Goal: Task Accomplishment & Management: Manage account settings

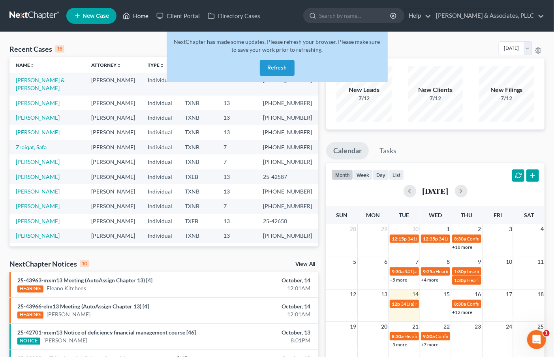
click at [132, 17] on link "Home" at bounding box center [136, 16] width 34 height 14
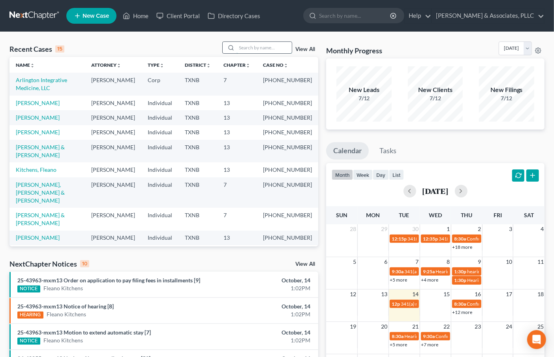
click at [275, 45] on input "search" at bounding box center [264, 47] width 55 height 11
type input "arlington"
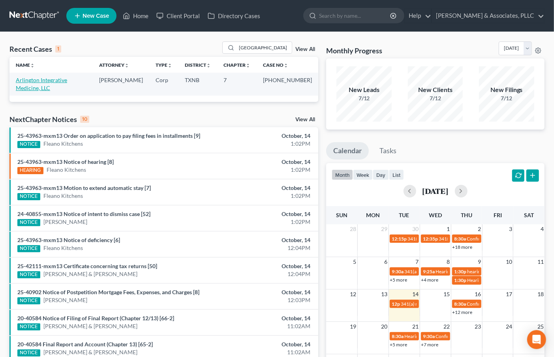
click at [52, 83] on link "Arlington Integrative Medicine, LLC" at bounding box center [41, 84] width 51 height 15
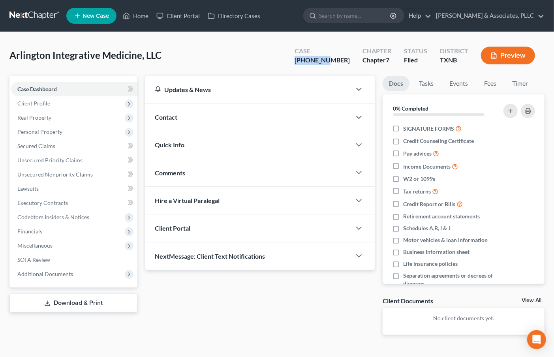
drag, startPoint x: 310, startPoint y: 58, endPoint x: 288, endPoint y: 60, distance: 21.5
click at [347, 58] on div "Case 25-33598-7 Chapter Chapter 7 Status Filed District TXNB Preview" at bounding box center [414, 55] width 259 height 28
click at [38, 256] on span "SOFA Review" at bounding box center [33, 259] width 33 height 7
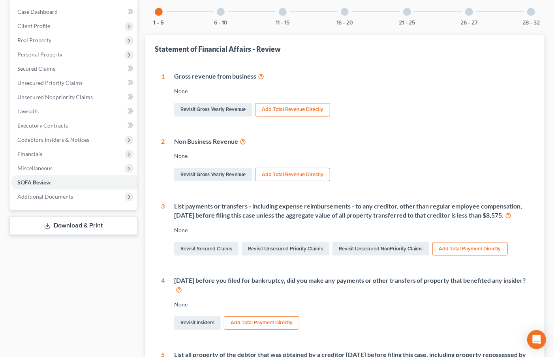
scroll to position [218, 0]
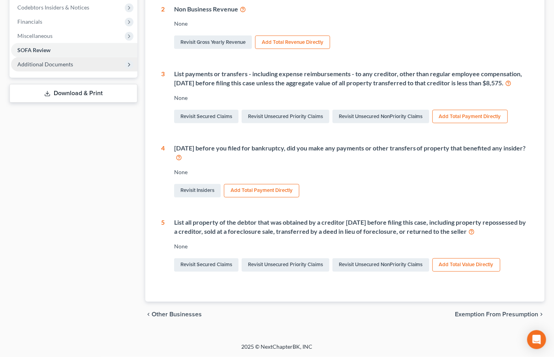
click at [43, 57] on span "Additional Documents" at bounding box center [74, 64] width 126 height 14
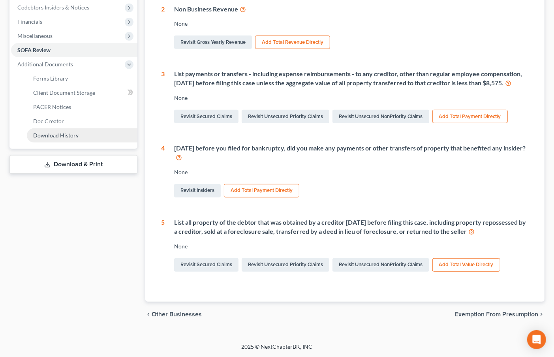
click at [61, 132] on span "Download History" at bounding box center [55, 135] width 45 height 7
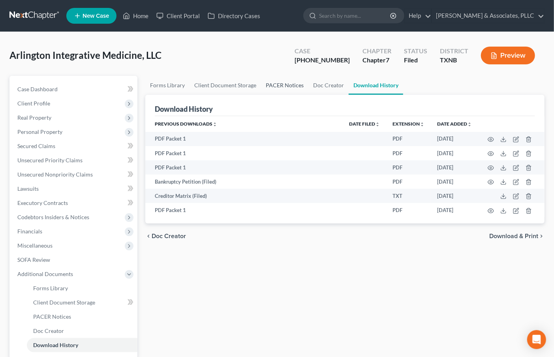
click at [276, 86] on link "PACER Notices" at bounding box center [284, 85] width 47 height 19
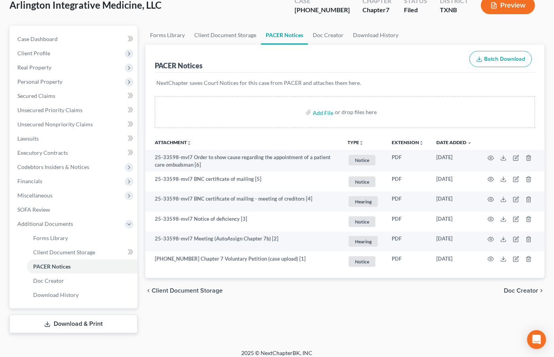
scroll to position [56, 0]
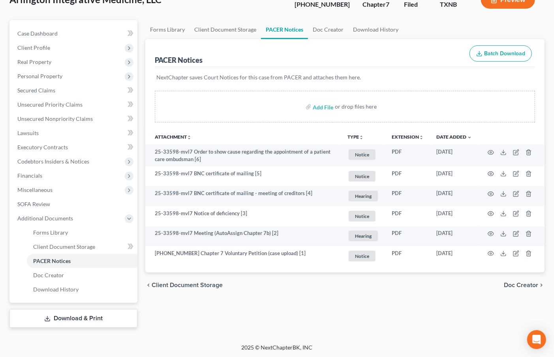
click at [412, 316] on div "Forms Library Client Document Storage PACER Notices Doc Creator Download Histor…" at bounding box center [344, 174] width 407 height 308
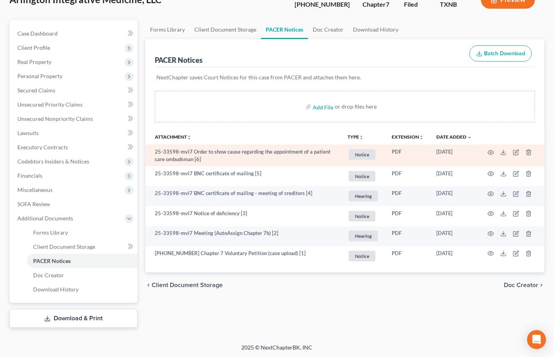
drag, startPoint x: 216, startPoint y: 152, endPoint x: 484, endPoint y: 159, distance: 267.5
click at [466, 161] on tr "25-33598-mvl7 Order to show cause regarding the appointment of a patient care o…" at bounding box center [344, 156] width 399 height 22
click at [490, 151] on icon "button" at bounding box center [491, 152] width 6 height 6
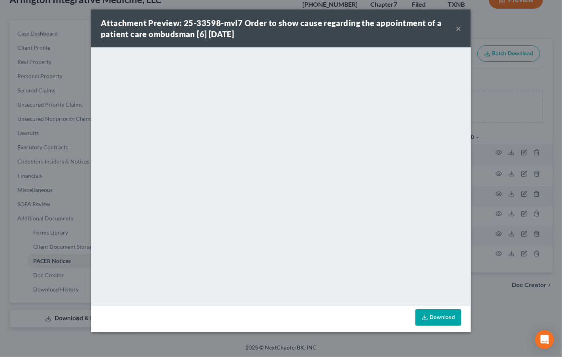
click at [457, 26] on button "×" at bounding box center [458, 28] width 6 height 9
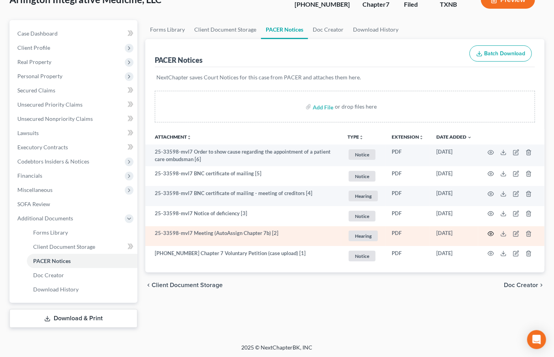
click at [489, 232] on icon "button" at bounding box center [491, 234] width 6 height 4
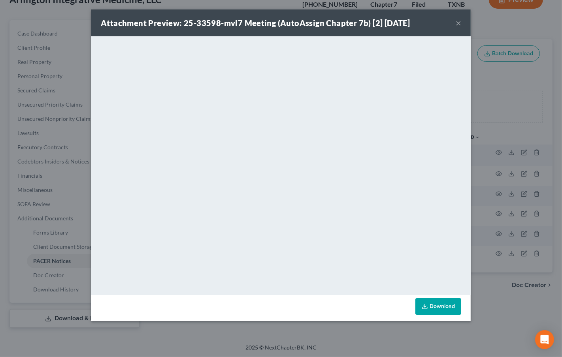
click at [455, 26] on button "×" at bounding box center [458, 22] width 6 height 9
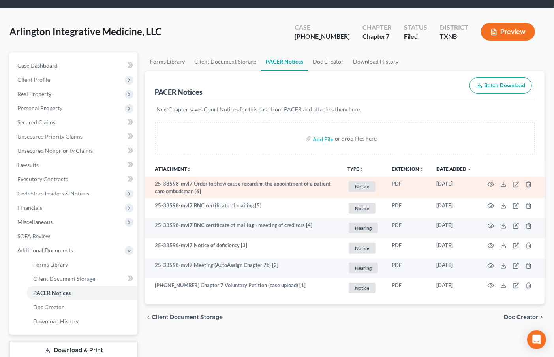
scroll to position [0, 0]
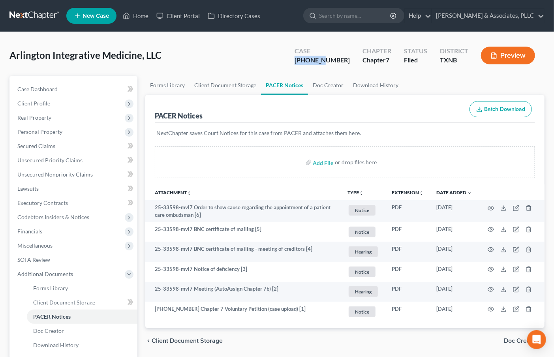
drag, startPoint x: 316, startPoint y: 60, endPoint x: 346, endPoint y: 59, distance: 30.0
click at [346, 59] on div "Case 25-33598-7" at bounding box center [322, 56] width 68 height 23
copy div "25-33598"
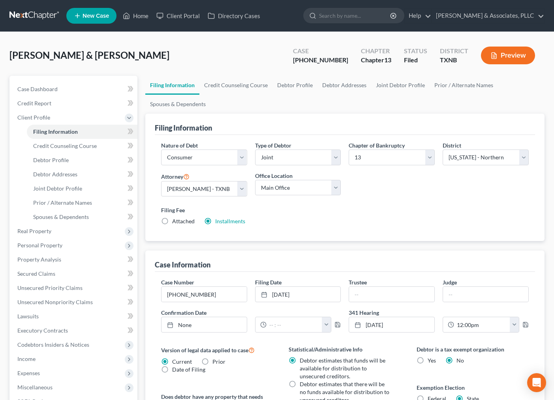
select select "1"
select select "3"
select select "78"
select select "0"
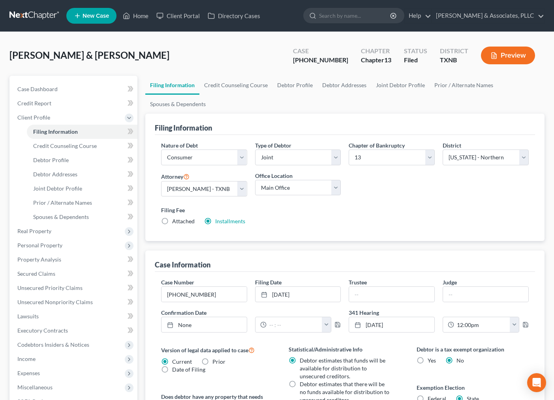
select select "45"
click at [140, 16] on link "Home" at bounding box center [136, 16] width 34 height 14
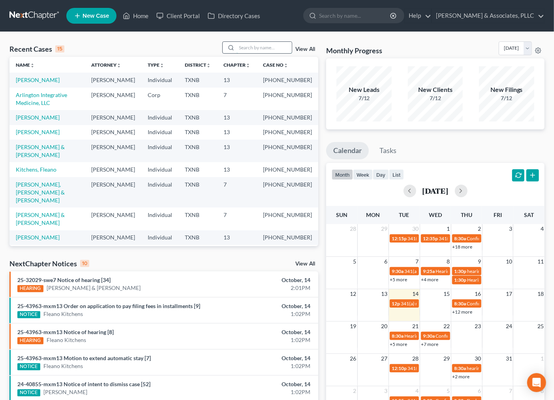
click at [270, 46] on input "search" at bounding box center [264, 47] width 55 height 11
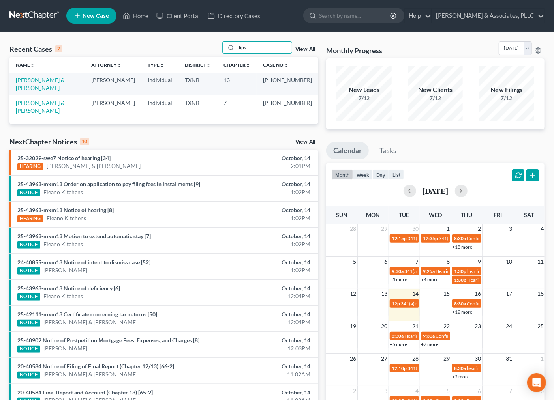
type input "lips"
click at [140, 16] on link "Home" at bounding box center [136, 16] width 34 height 14
click at [244, 46] on input "lips" at bounding box center [264, 47] width 55 height 11
click at [105, 20] on link "New Case" at bounding box center [91, 16] width 50 height 16
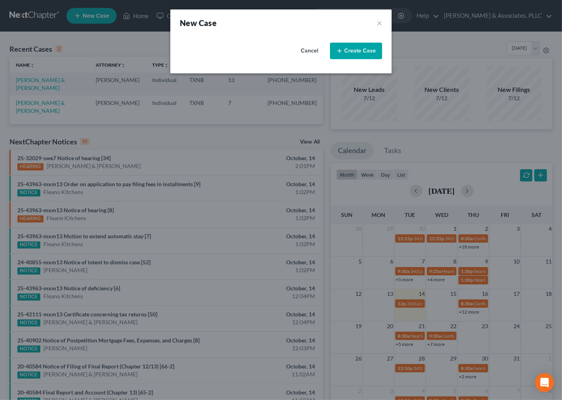
select select "78"
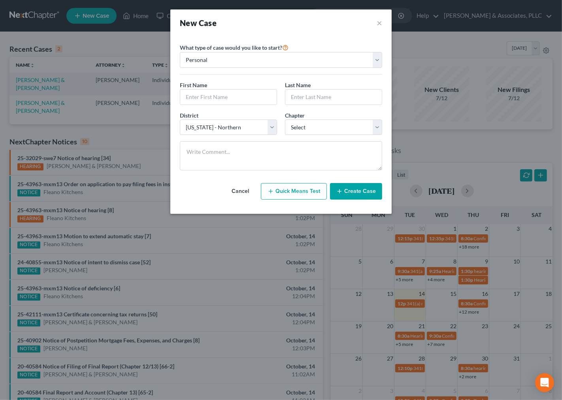
click at [295, 188] on button "Quick Means Test" at bounding box center [294, 191] width 66 height 17
select select "45"
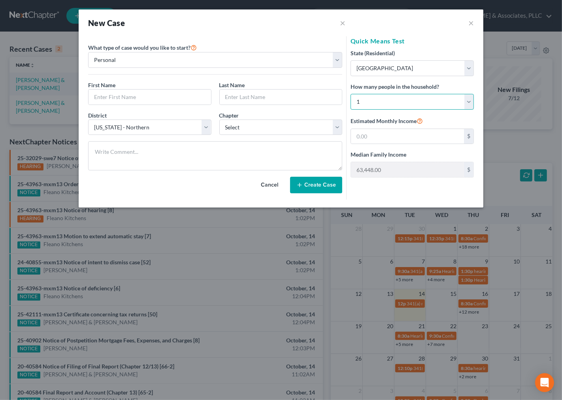
click at [374, 107] on select "Select 1 2 3 4 5 6 7 8 9 10 11 12 13 14 15 16 17 18 19 20" at bounding box center [411, 102] width 123 height 16
select select "4"
click at [350, 94] on select "Select 1 2 3 4 5 6 7 8 9 10 11 12 13 14 15 16 17 18 19 20" at bounding box center [411, 102] width 123 height 16
type input "121,819.00"
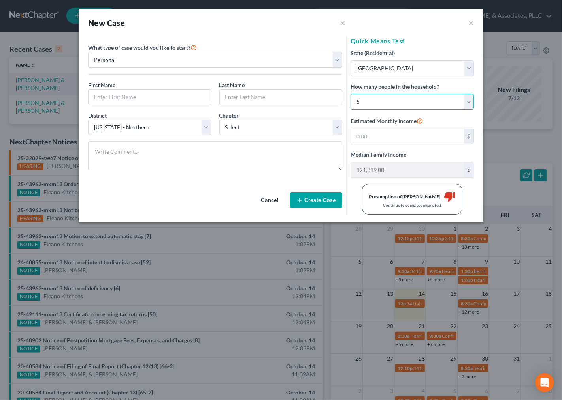
click at [364, 100] on select "Select 1 2 3 4 5 6 7 8 9 10 11 12 13 14 15 16 17 18 19 20" at bounding box center [411, 102] width 123 height 16
select select "3"
click at [350, 94] on select "Select 1 2 3 4 5 6 7 8 9 10 11 12 13 14 15 16 17 18 19 20" at bounding box center [411, 102] width 123 height 16
type input "110,719.00"
click at [372, 141] on input "text" at bounding box center [407, 136] width 113 height 15
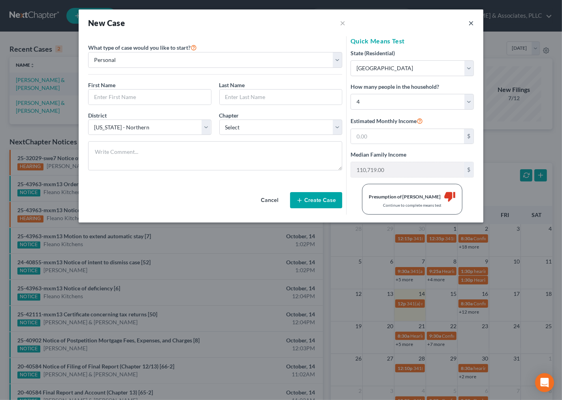
click at [470, 24] on button "×" at bounding box center [471, 22] width 6 height 9
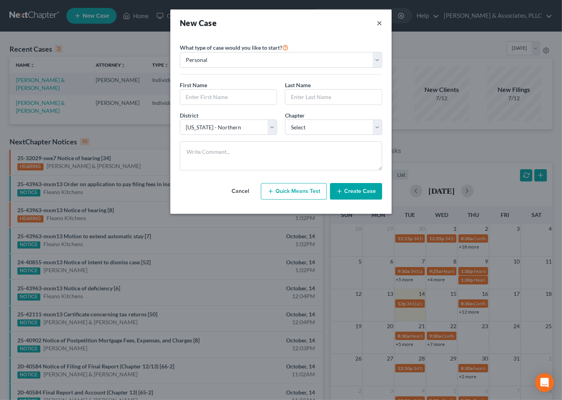
click at [379, 21] on button "×" at bounding box center [379, 22] width 6 height 11
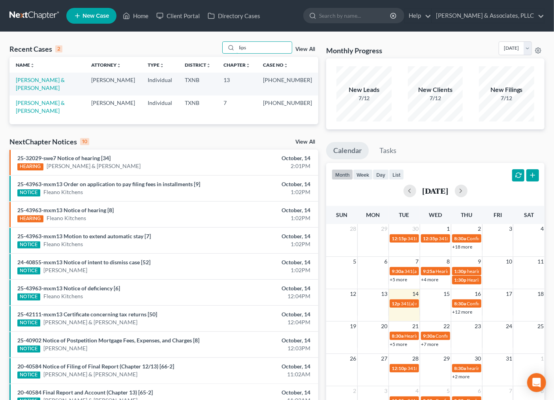
drag, startPoint x: 267, startPoint y: 50, endPoint x: 237, endPoint y: 55, distance: 30.3
click at [237, 55] on div "Recent Cases 2 lips View All" at bounding box center [163, 48] width 309 height 15
type input "[PERSON_NAME]"
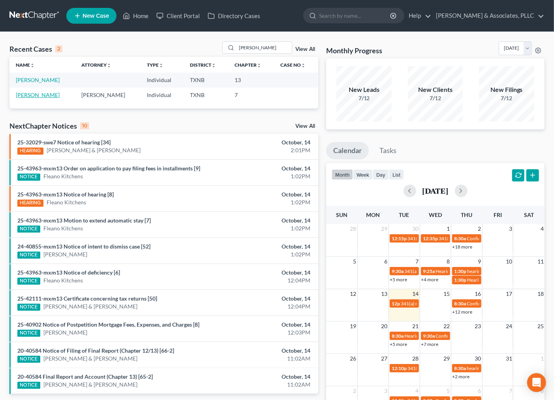
click at [21, 96] on link "[PERSON_NAME]" at bounding box center [38, 95] width 44 height 7
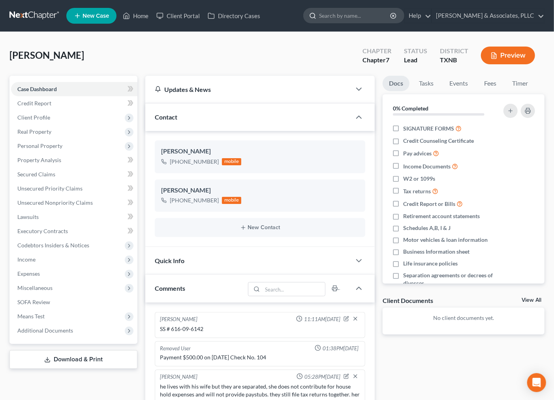
scroll to position [56, 0]
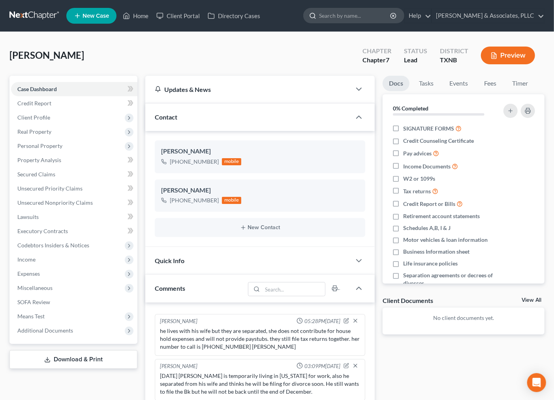
click at [338, 17] on input "search" at bounding box center [355, 15] width 72 height 15
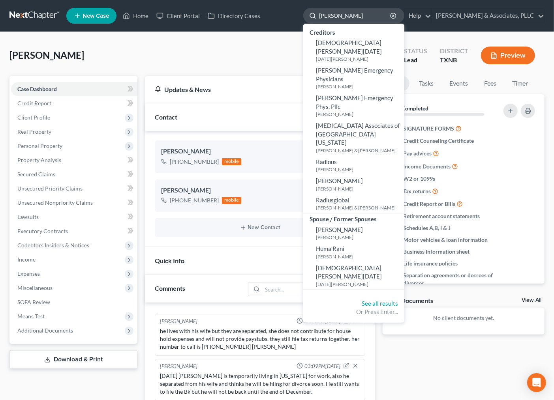
type input "[PERSON_NAME]"
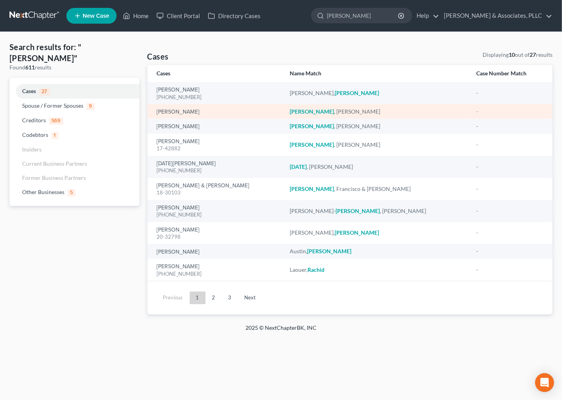
click at [175, 116] on td "[PERSON_NAME]" at bounding box center [215, 111] width 136 height 15
click at [175, 113] on link "[PERSON_NAME]" at bounding box center [178, 112] width 43 height 6
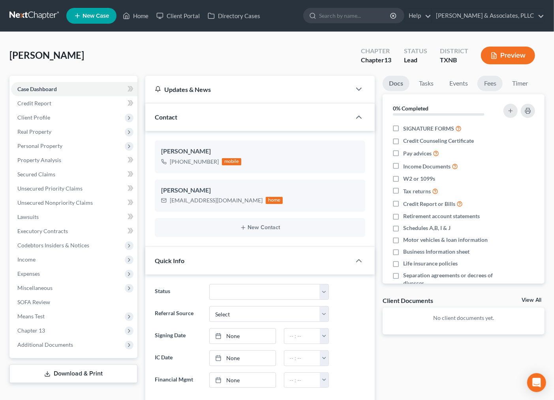
click at [493, 85] on link "Fees" at bounding box center [490, 83] width 25 height 15
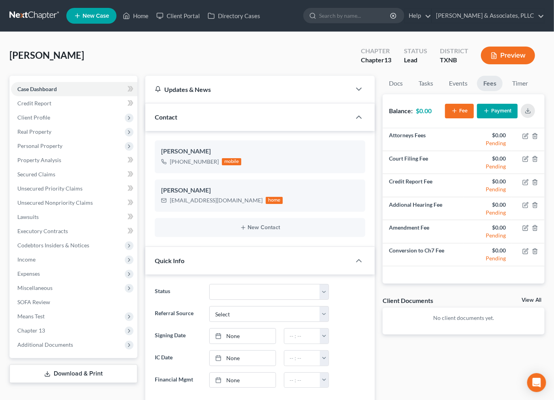
drag, startPoint x: 553, startPoint y: 192, endPoint x: 558, endPoint y: 251, distance: 59.9
click at [554, 251] on html "Home New Case Client Portal Directory Cases [PERSON_NAME] & Associates, PLLC [E…" at bounding box center [277, 340] width 554 height 681
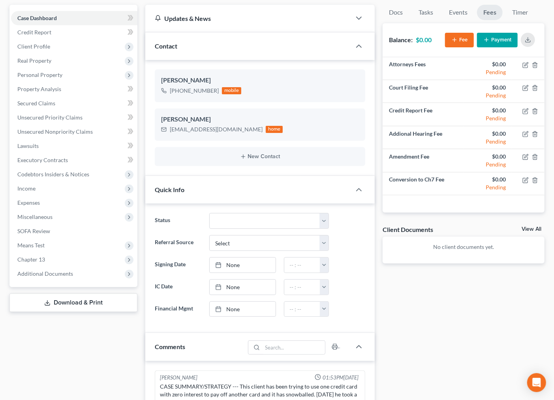
scroll to position [280, 0]
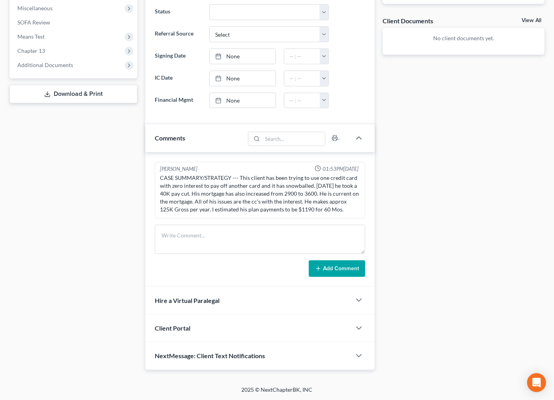
drag, startPoint x: 269, startPoint y: 176, endPoint x: 356, endPoint y: 215, distance: 95.5
click at [356, 215] on div "CASE SUMMARY/STRATEGY --- This client has been trying to use one credit card wi…" at bounding box center [260, 194] width 204 height 43
click at [422, 208] on div "**********" at bounding box center [464, 83] width 170 height 575
drag, startPoint x: 243, startPoint y: 178, endPoint x: 447, endPoint y: 212, distance: 207.1
click at [358, 213] on div "CASE SUMMARY/STRATEGY --- This client has been trying to use one credit card wi…" at bounding box center [260, 193] width 201 height 39
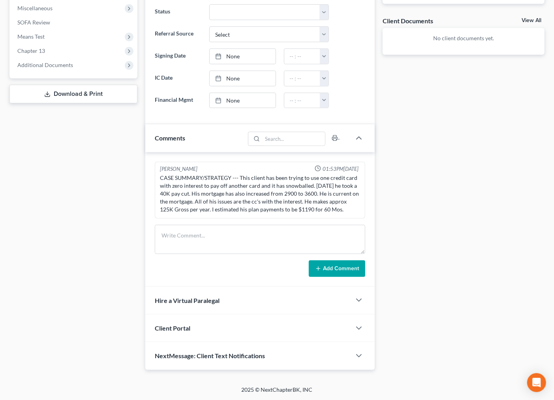
click at [461, 211] on div "**********" at bounding box center [464, 83] width 170 height 575
click at [457, 206] on div "**********" at bounding box center [464, 83] width 170 height 575
click at [460, 211] on div "**********" at bounding box center [464, 83] width 170 height 575
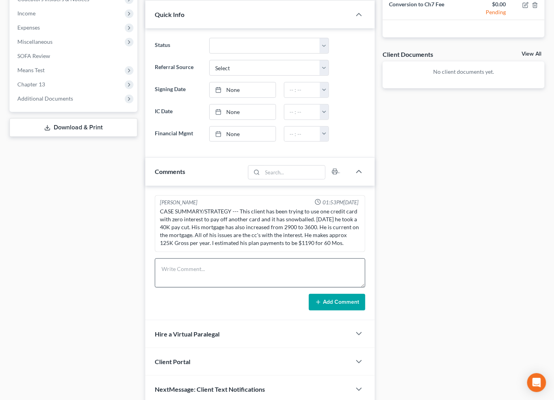
scroll to position [263, 0]
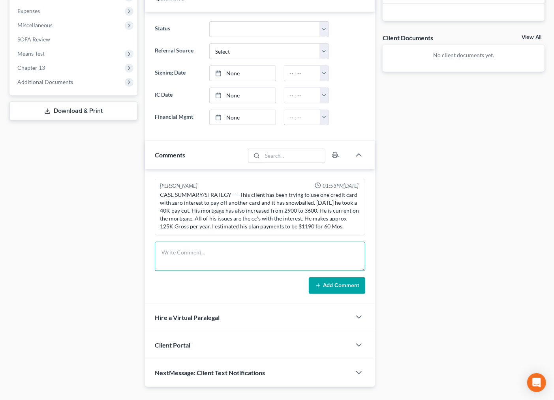
click at [248, 252] on textarea at bounding box center [260, 256] width 211 height 29
type textarea "t"
click at [476, 238] on div "**********" at bounding box center [464, 100] width 170 height 575
click at [291, 254] on textarea "talked to client and explained that he might not" at bounding box center [260, 256] width 211 height 29
click at [191, 263] on textarea "Talked to client and explained that he might not qualify for a chapter 7 is he …" at bounding box center [260, 256] width 211 height 29
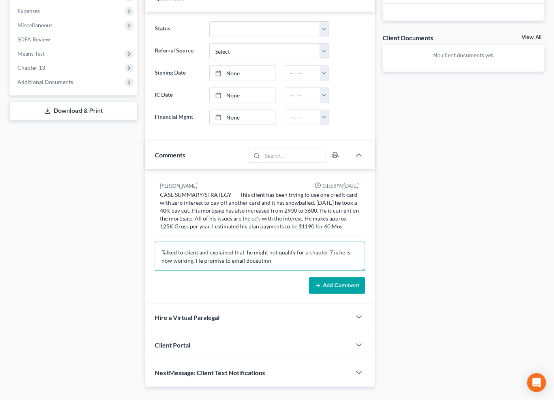
click at [248, 261] on textarea "Talked to client and explained that he might not qualify for a chapter 7 is he …" at bounding box center [260, 256] width 211 height 29
click at [212, 261] on textarea "Talked to client and explained that he might not qualify for a chapter 7 is he …" at bounding box center [260, 256] width 211 height 29
drag, startPoint x: 194, startPoint y: 261, endPoint x: 213, endPoint y: 261, distance: 19.4
click at [213, 261] on textarea "Talked to client and explained that he might not qualify for a chapter 7 is he …" at bounding box center [260, 256] width 211 height 29
click at [194, 264] on textarea "Talked to client and explained that he might not qualify for a chapter 7 is he …" at bounding box center [260, 256] width 211 height 29
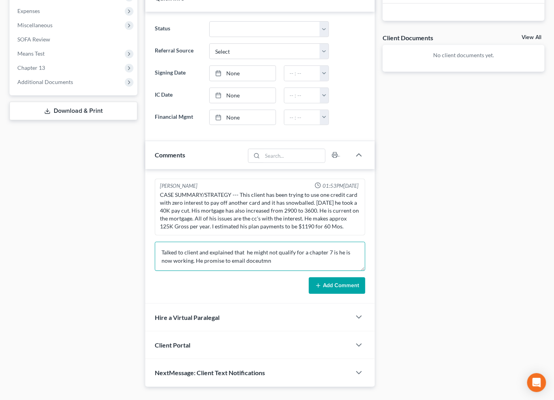
click at [181, 260] on textarea "Talked to client and explained that he might not qualify for a chapter 7 is he …" at bounding box center [260, 256] width 211 height 29
drag, startPoint x: 192, startPoint y: 259, endPoint x: 270, endPoint y: 269, distance: 79.2
click at [270, 269] on textarea "Talked to client and explained that he might not qualify for a chapter 7 is he …" at bounding box center [260, 256] width 211 height 29
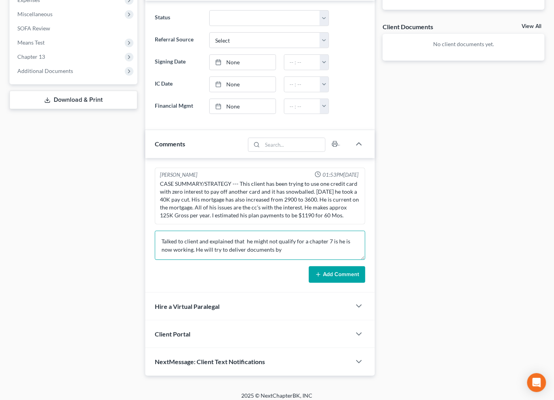
scroll to position [280, 0]
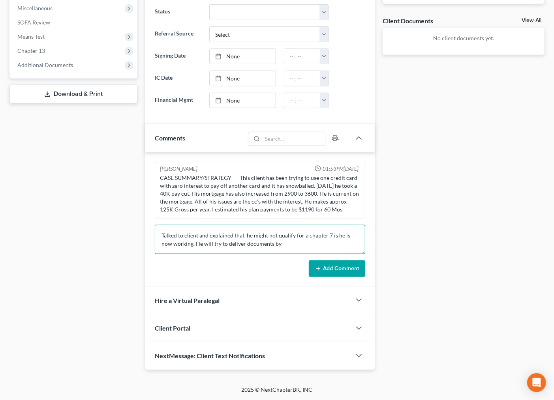
click at [321, 249] on textarea "Talked to client and explained that he might not qualify for a chapter 7 is he …" at bounding box center [260, 239] width 211 height 29
type textarea "Talked to client and explained that he might not qualify for a chapter 7 is he …"
click at [318, 267] on line at bounding box center [318, 269] width 0 height 4
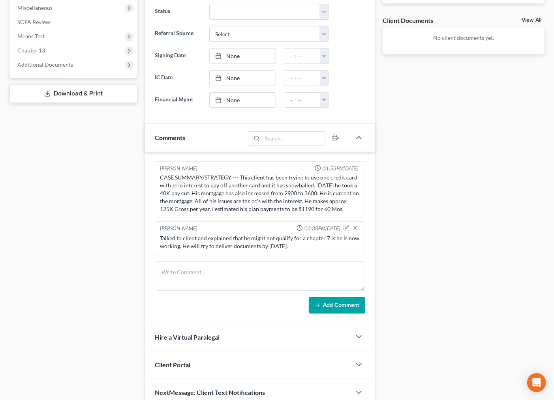
click at [35, 168] on div "Case Dashboard Payments Invoices Payments Payments Credit Report Client Profile" at bounding box center [74, 101] width 136 height 612
click at [494, 249] on div "**********" at bounding box center [464, 101] width 170 height 612
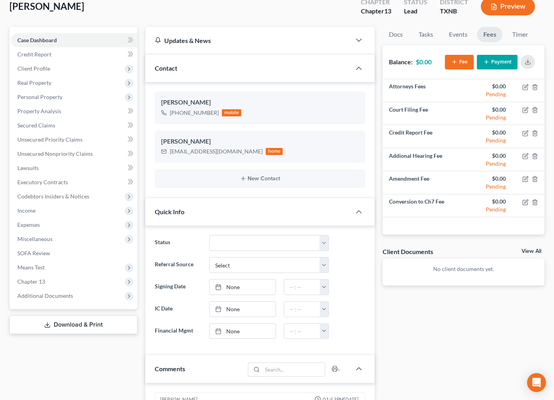
scroll to position [0, 0]
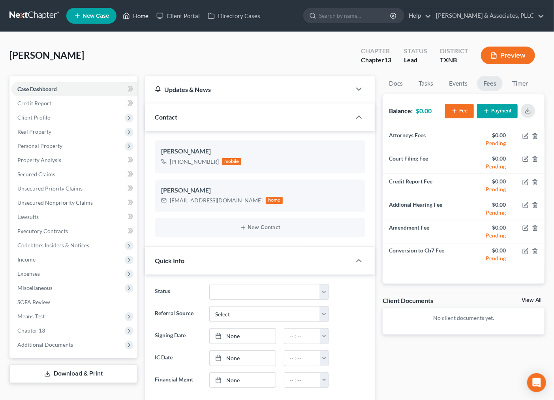
click at [135, 16] on link "Home" at bounding box center [136, 16] width 34 height 14
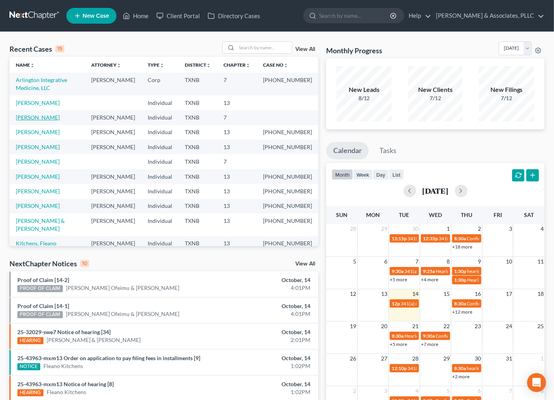
click at [38, 120] on link "[PERSON_NAME]" at bounding box center [38, 117] width 44 height 7
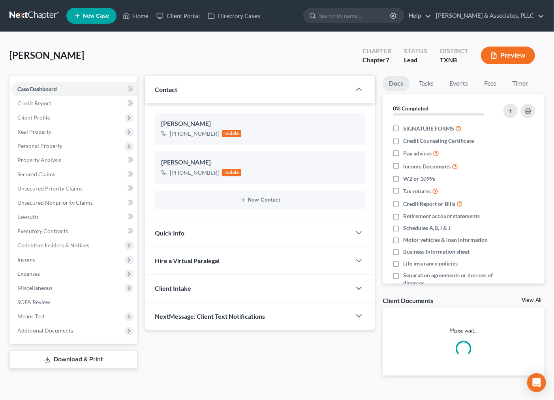
click at [34, 102] on span "Credit Report" at bounding box center [34, 103] width 34 height 7
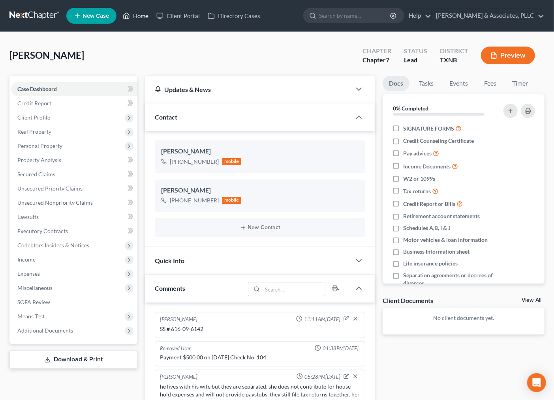
click at [139, 11] on link "Home" at bounding box center [136, 16] width 34 height 14
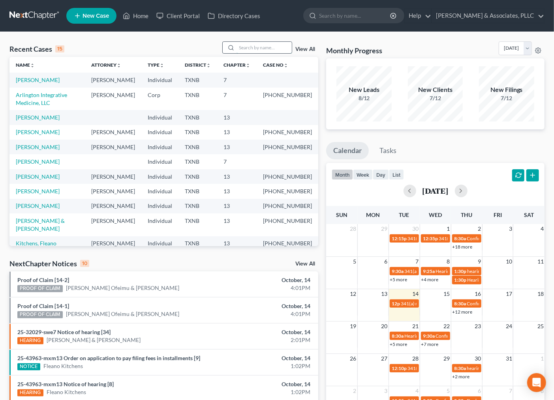
click at [254, 43] on input "search" at bounding box center [264, 47] width 55 height 11
type input "t"
type input "[PERSON_NAME]"
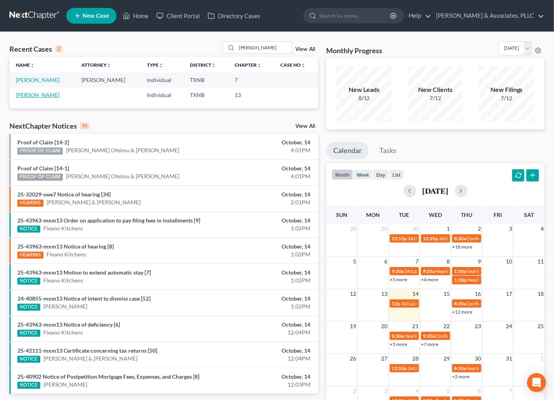
click at [33, 96] on link "[PERSON_NAME]" at bounding box center [38, 95] width 44 height 7
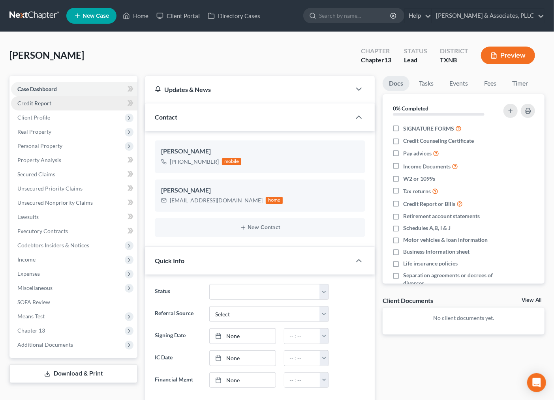
click at [54, 100] on link "Credit Report" at bounding box center [74, 103] width 126 height 14
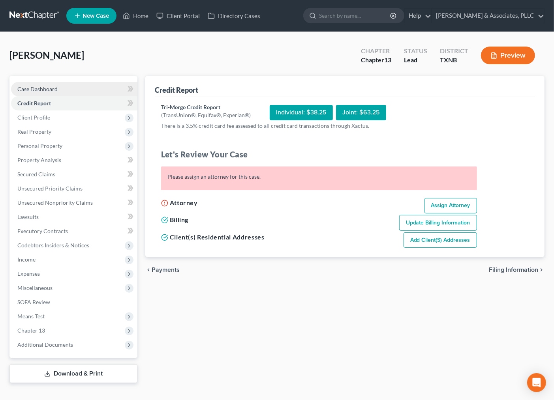
click at [48, 88] on span "Case Dashboard" at bounding box center [37, 89] width 40 height 7
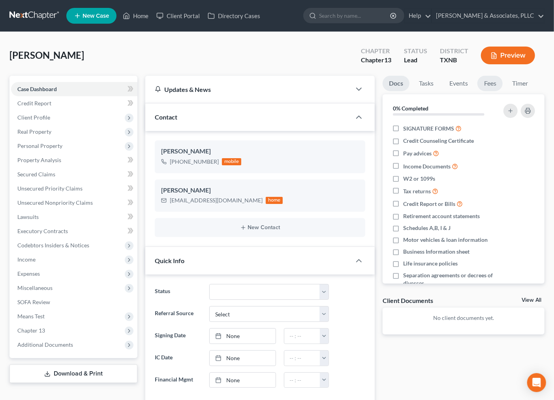
click at [491, 83] on link "Fees" at bounding box center [490, 83] width 25 height 15
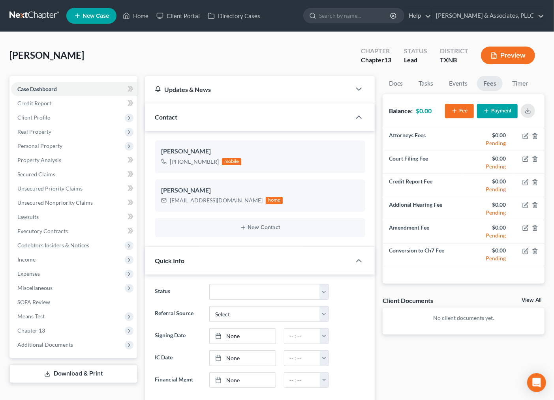
click at [488, 112] on icon "button" at bounding box center [486, 111] width 6 height 6
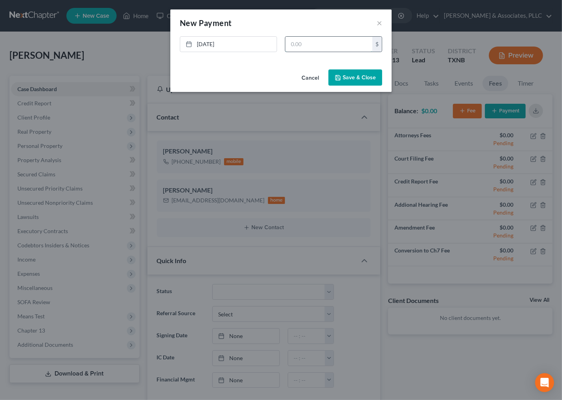
click at [323, 48] on input "text" at bounding box center [328, 44] width 87 height 15
click at [209, 44] on link "[DATE]" at bounding box center [228, 44] width 96 height 15
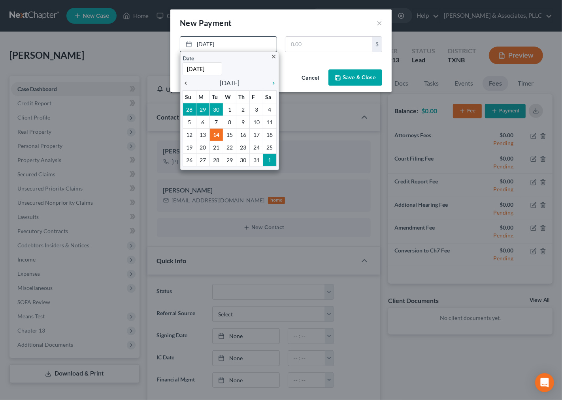
click at [187, 81] on icon "chevron_left" at bounding box center [187, 83] width 10 height 6
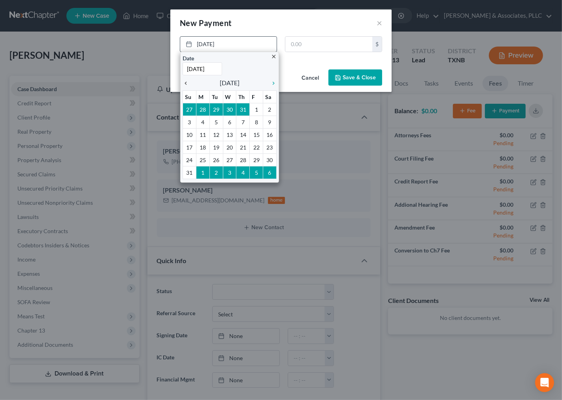
click at [187, 81] on icon "chevron_left" at bounding box center [187, 83] width 10 height 6
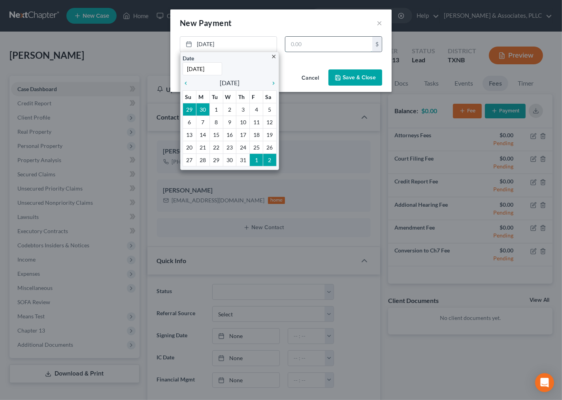
click at [304, 50] on input "text" at bounding box center [328, 44] width 87 height 15
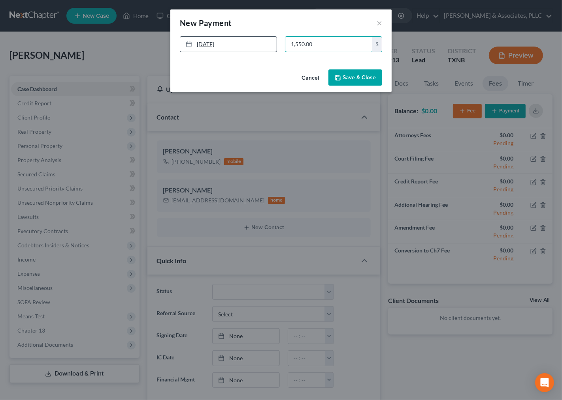
type input "1,550.00"
click at [203, 37] on link "[DATE]" at bounding box center [228, 44] width 96 height 15
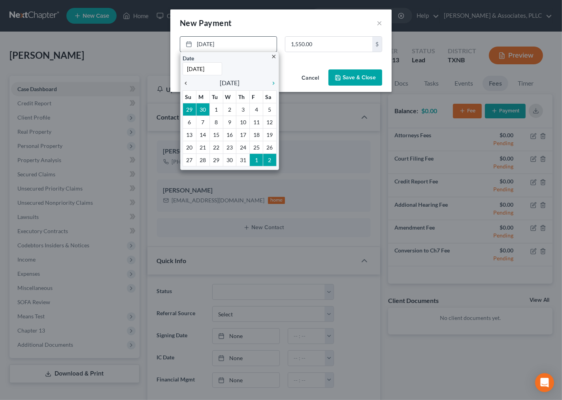
click at [186, 82] on icon "chevron_left" at bounding box center [187, 83] width 10 height 6
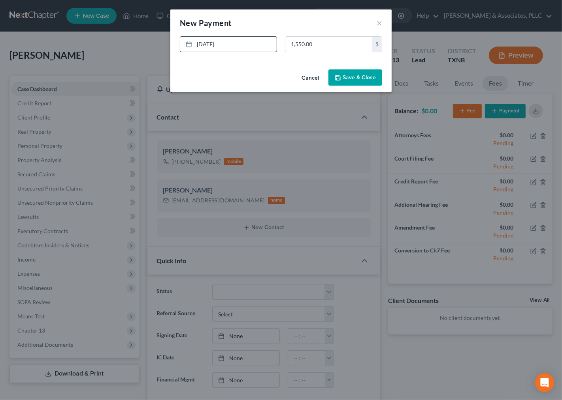
click at [345, 74] on button "Save & Close" at bounding box center [355, 78] width 54 height 17
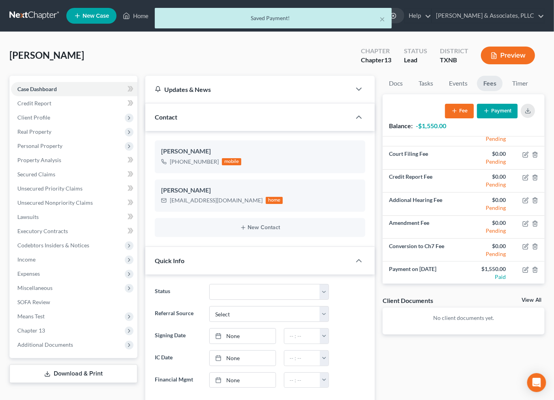
scroll to position [14, 0]
click at [409, 346] on div "**********" at bounding box center [464, 382] width 170 height 612
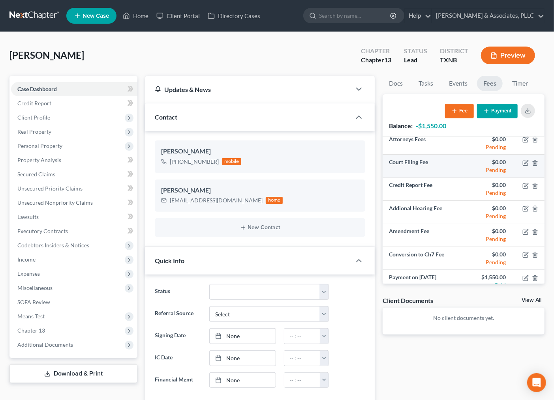
scroll to position [0, 0]
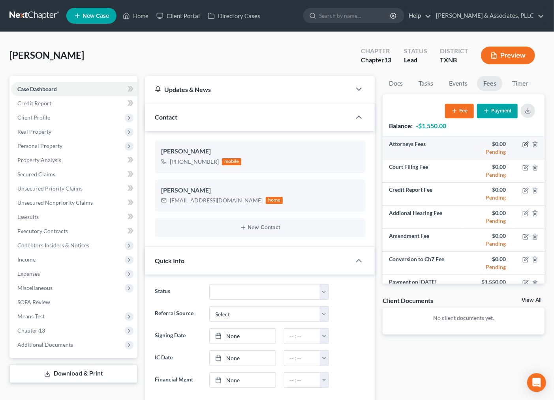
click at [523, 144] on icon "button" at bounding box center [526, 144] width 6 height 6
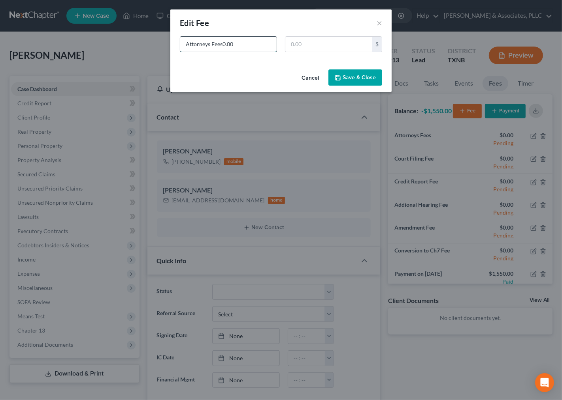
type input "Attorneys Fees"
type input "2,500.00"
click at [352, 77] on button "Save & Close" at bounding box center [355, 78] width 54 height 17
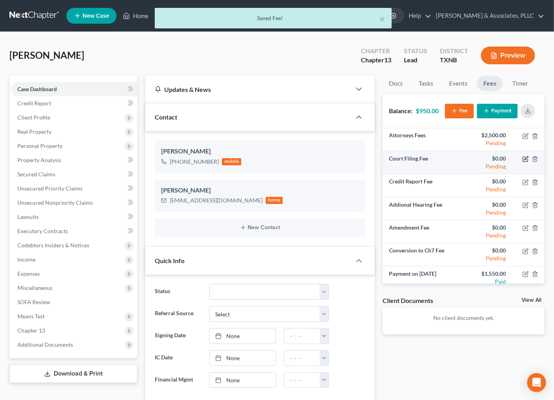
click at [523, 159] on icon "button" at bounding box center [526, 159] width 6 height 6
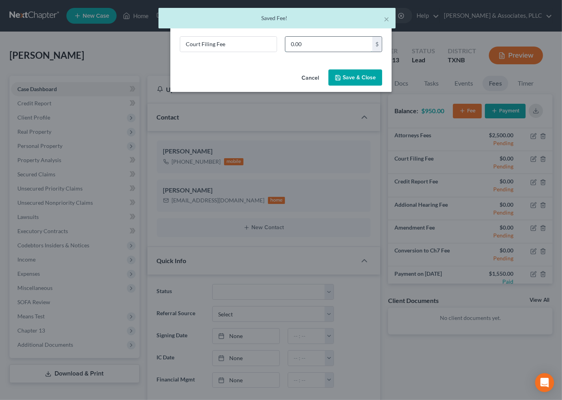
click at [333, 45] on input "0.00" at bounding box center [328, 44] width 87 height 15
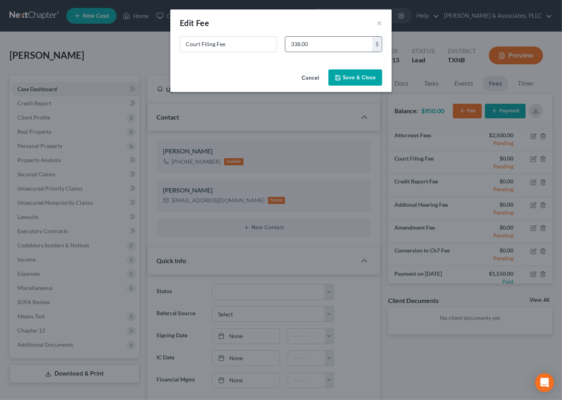
type input "338.00"
click at [342, 74] on button "Save & Close" at bounding box center [355, 78] width 54 height 17
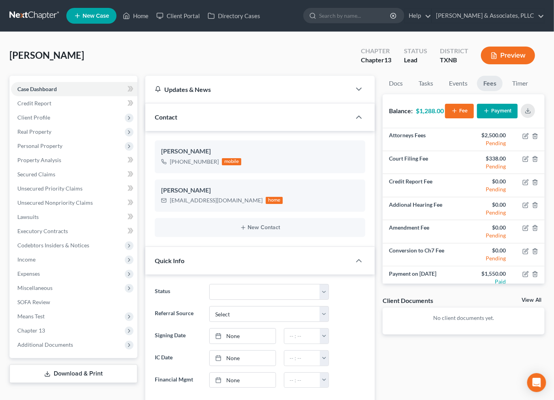
click at [328, 46] on div "[PERSON_NAME] Upgraded Chapter Chapter 13 Status [GEOGRAPHIC_DATA] [GEOGRAPHIC_…" at bounding box center [276, 58] width 535 height 34
click at [425, 372] on div "**********" at bounding box center [464, 382] width 170 height 612
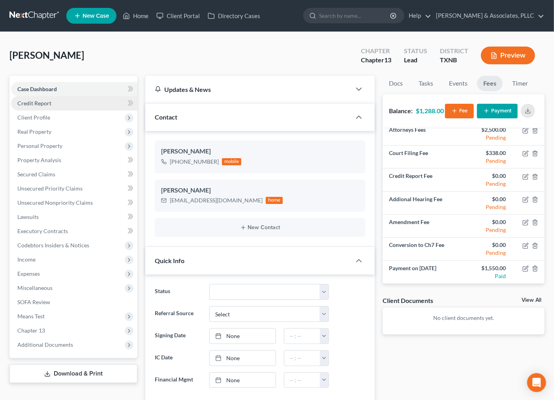
click at [56, 101] on link "Credit Report" at bounding box center [74, 103] width 126 height 14
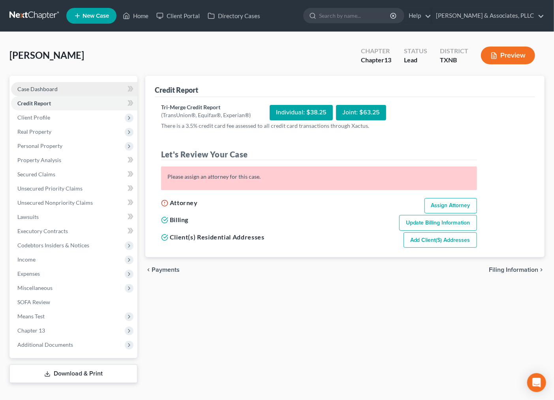
click at [45, 91] on span "Case Dashboard" at bounding box center [37, 89] width 40 height 7
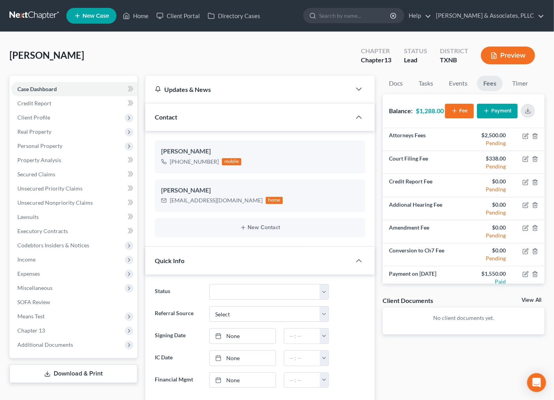
scroll to position [6, 0]
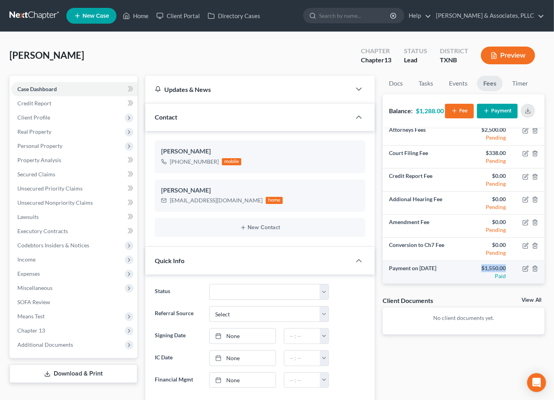
drag, startPoint x: 472, startPoint y: 265, endPoint x: 501, endPoint y: 271, distance: 29.7
click at [501, 271] on td "$1,550.00 Paid" at bounding box center [488, 272] width 49 height 23
click at [476, 282] on td "$1,550.00 Paid" at bounding box center [488, 272] width 49 height 23
click at [260, 60] on div "[PERSON_NAME] Upgraded Chapter Chapter 13 Status [GEOGRAPHIC_DATA] [GEOGRAPHIC_…" at bounding box center [276, 58] width 535 height 34
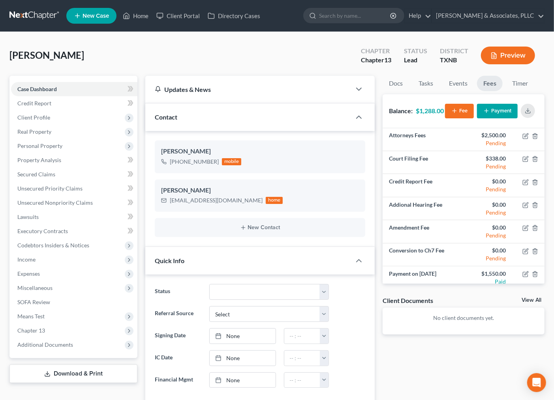
click at [258, 68] on div "[PERSON_NAME] Upgraded Chapter Chapter 13 Status [GEOGRAPHIC_DATA] [GEOGRAPHIC_…" at bounding box center [276, 58] width 535 height 34
click at [276, 70] on div "[PERSON_NAME] Upgraded Chapter Chapter 13 Status [GEOGRAPHIC_DATA] [GEOGRAPHIC_…" at bounding box center [276, 58] width 535 height 34
drag, startPoint x: 182, startPoint y: 60, endPoint x: 126, endPoint y: 10, distance: 74.4
click at [182, 60] on div "[PERSON_NAME] Upgraded Chapter Chapter 13 Status [GEOGRAPHIC_DATA] [GEOGRAPHIC_…" at bounding box center [276, 58] width 535 height 34
click at [135, 11] on link "Home" at bounding box center [136, 16] width 34 height 14
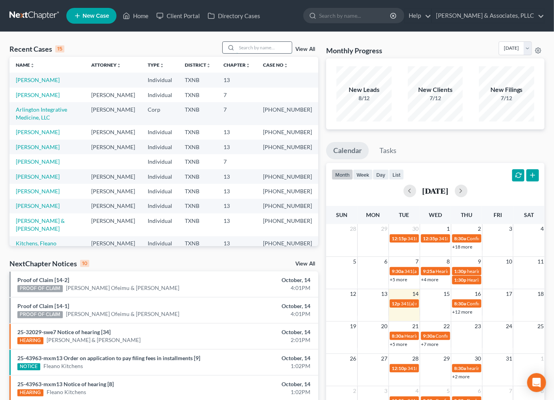
click at [240, 45] on input "search" at bounding box center [264, 47] width 55 height 11
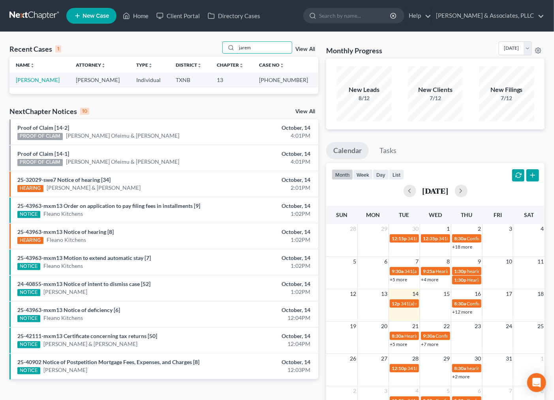
type input "jarem"
click at [38, 76] on td "[PERSON_NAME]" at bounding box center [39, 80] width 60 height 15
click at [34, 81] on link "[PERSON_NAME]" at bounding box center [38, 80] width 44 height 7
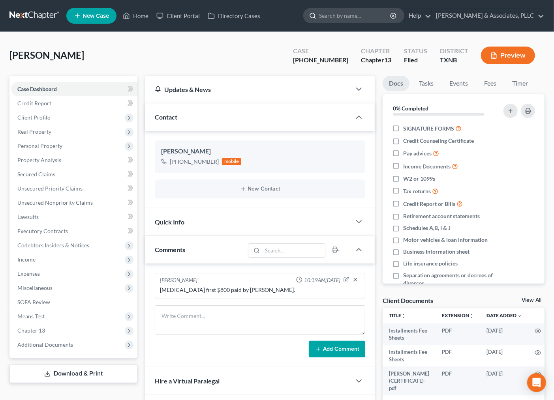
click at [331, 15] on input "search" at bounding box center [355, 15] width 72 height 15
type input "dmity"
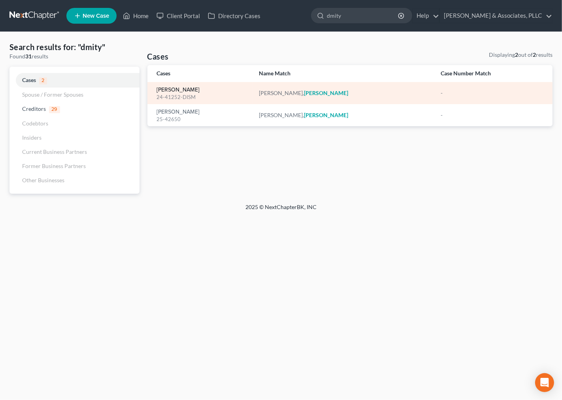
click at [183, 91] on link "[PERSON_NAME]" at bounding box center [178, 90] width 43 height 6
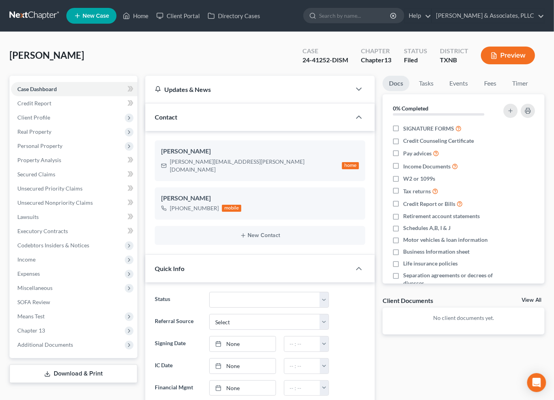
scroll to position [191, 0]
click at [334, 16] on input "search" at bounding box center [355, 15] width 72 height 15
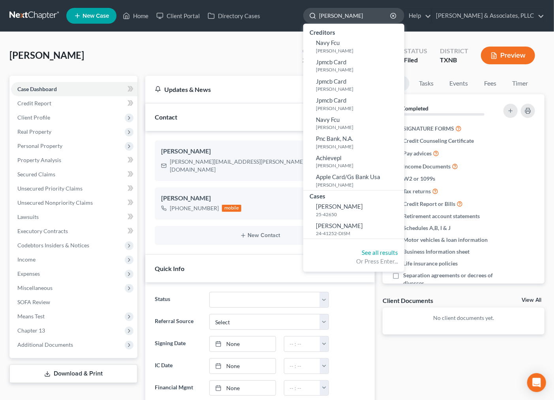
type input "[PERSON_NAME]"
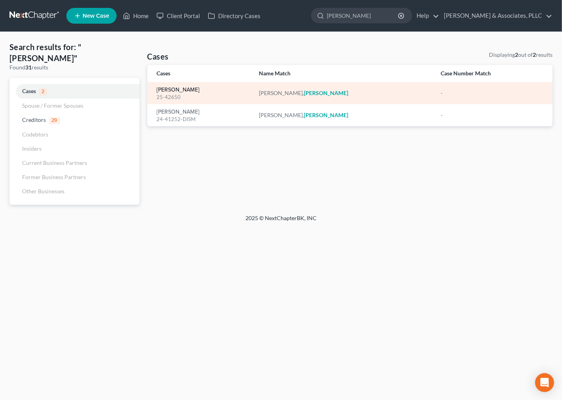
click at [167, 91] on link "[PERSON_NAME]" at bounding box center [178, 90] width 43 height 6
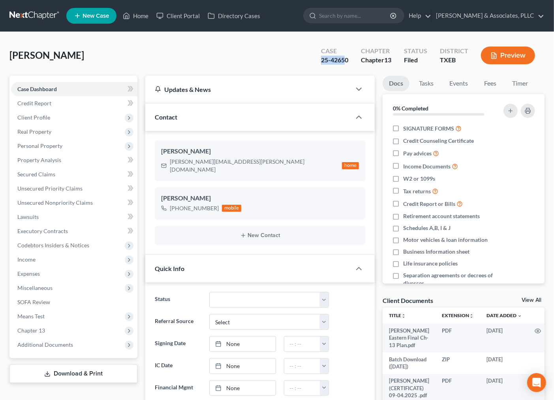
scroll to position [219, 0]
drag, startPoint x: 337, startPoint y: 62, endPoint x: 349, endPoint y: 62, distance: 11.8
click at [349, 62] on div "Case 25-42650" at bounding box center [335, 56] width 40 height 23
click at [44, 348] on span "Additional Documents" at bounding box center [45, 345] width 56 height 7
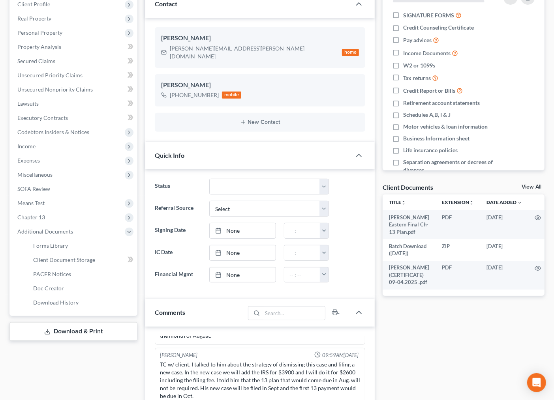
scroll to position [132, 0]
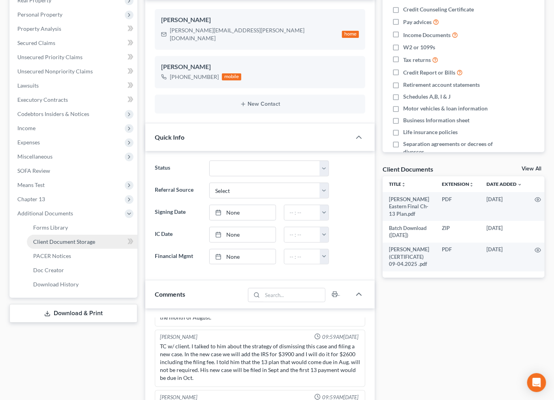
click at [57, 243] on span "Client Document Storage" at bounding box center [64, 242] width 62 height 7
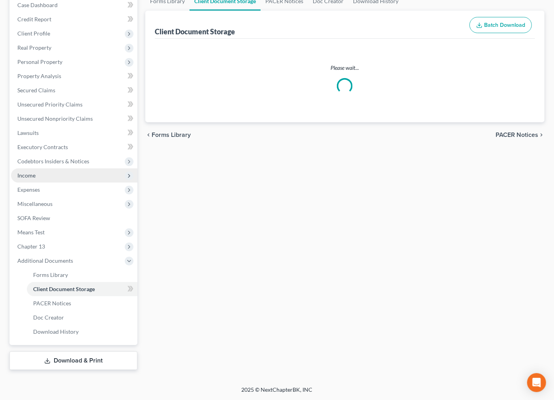
scroll to position [21, 0]
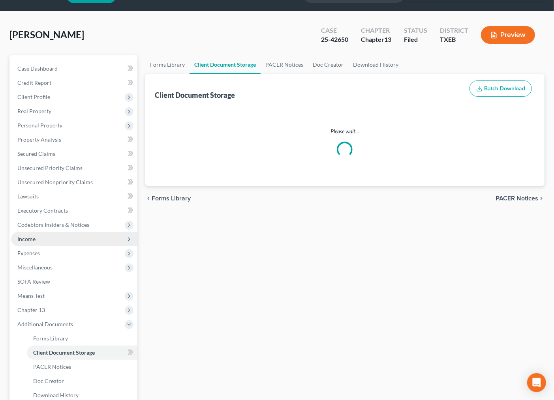
select select "14"
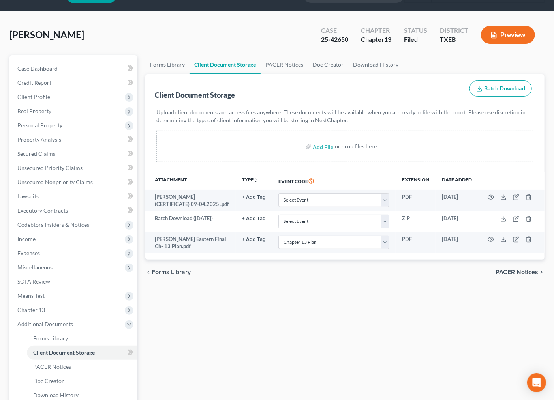
scroll to position [0, 0]
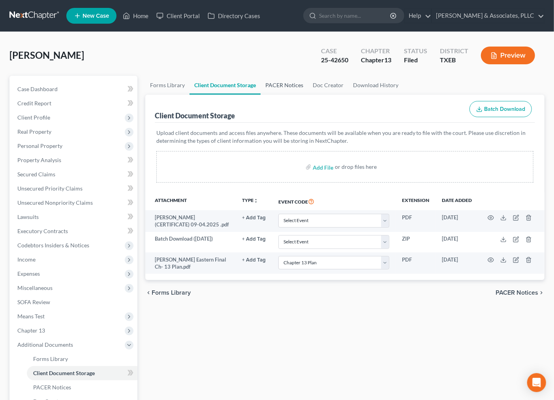
click at [277, 85] on link "PACER Notices" at bounding box center [284, 85] width 47 height 19
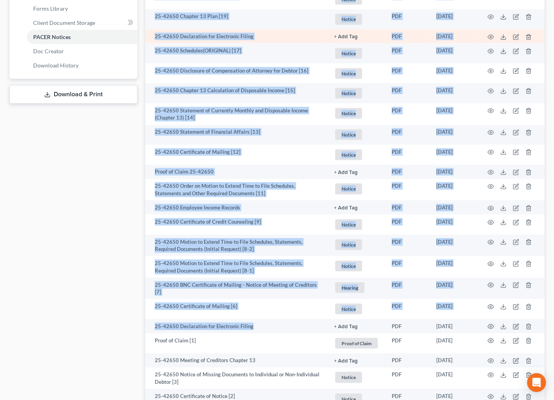
scroll to position [395, 0]
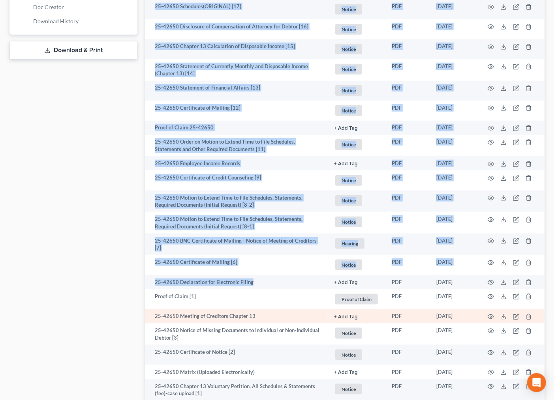
drag, startPoint x: 164, startPoint y: 161, endPoint x: 469, endPoint y: 320, distance: 343.6
click at [469, 320] on tbody "25-42650 Certificate of Mailing [22] Notice + Add Tag Notice × Select an option…" at bounding box center [344, 103] width 399 height 596
click at [491, 315] on icon "button" at bounding box center [491, 317] width 6 height 4
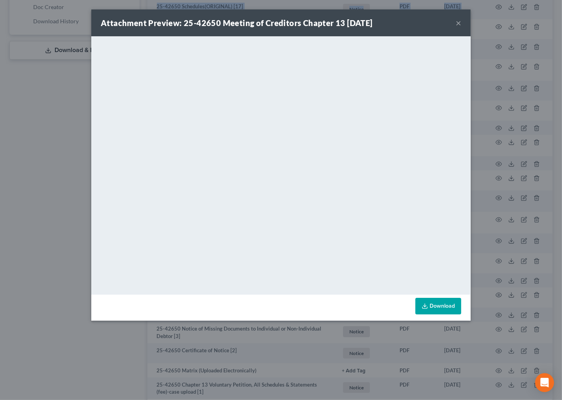
click at [459, 24] on button "×" at bounding box center [458, 22] width 6 height 9
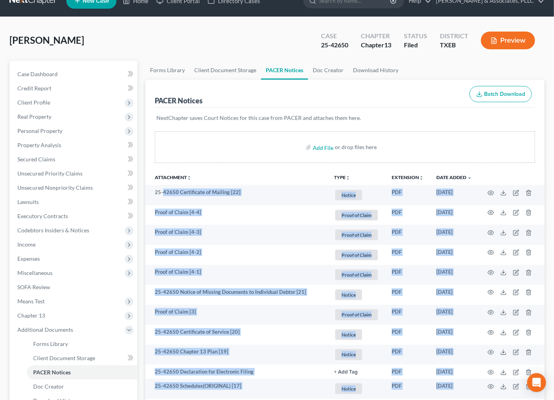
scroll to position [0, 0]
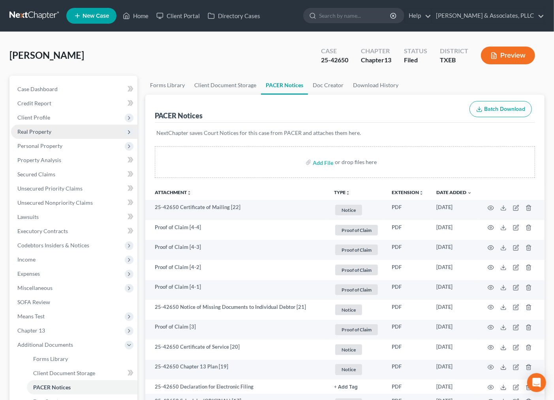
click at [42, 133] on span "Real Property" at bounding box center [34, 131] width 34 height 7
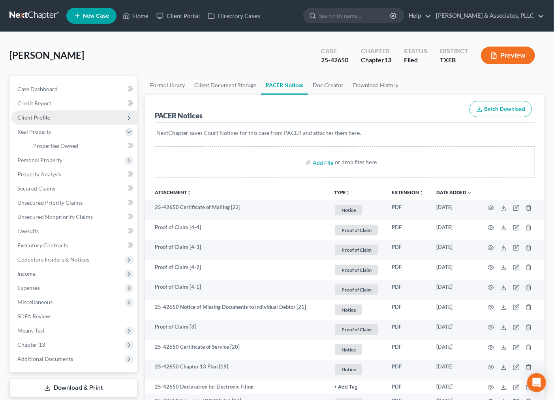
click at [49, 120] on span "Client Profile" at bounding box center [33, 117] width 33 height 7
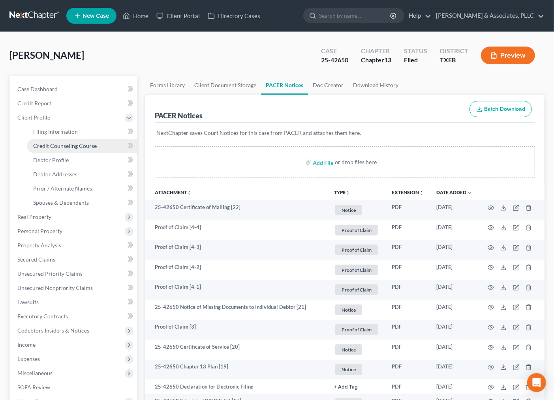
click at [57, 143] on span "Credit Counseling Course" at bounding box center [65, 146] width 64 height 7
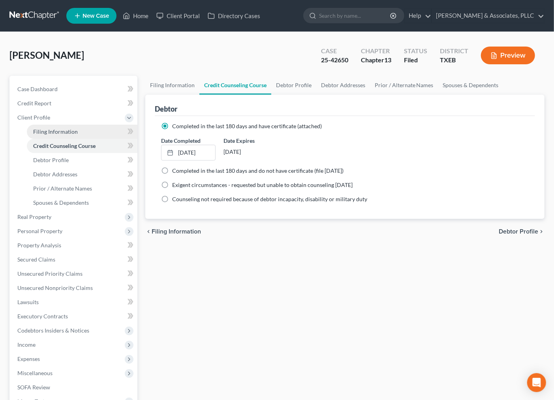
click at [66, 125] on link "Filing Information" at bounding box center [82, 132] width 111 height 14
select select "1"
select select "0"
select select "3"
select select "77"
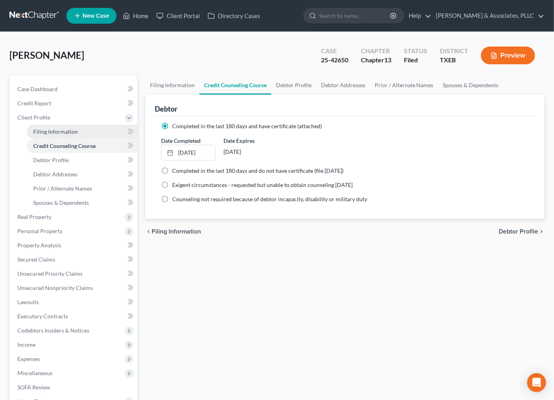
select select "0"
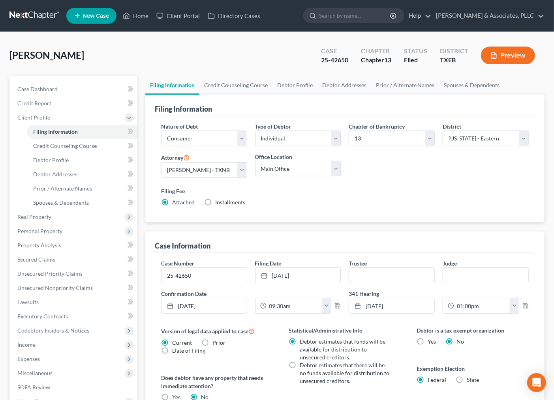
click at [372, 285] on div "Case Number 25-42650 Filing Date [DATE] close Date [DATE] Time 12:00 AM chevron…" at bounding box center [345, 289] width 376 height 61
click at [378, 279] on input "text" at bounding box center [391, 275] width 85 height 15
type input "c"
type input "[PERSON_NAME]"
click at [65, 143] on span "Credit Counseling Course" at bounding box center [65, 146] width 64 height 7
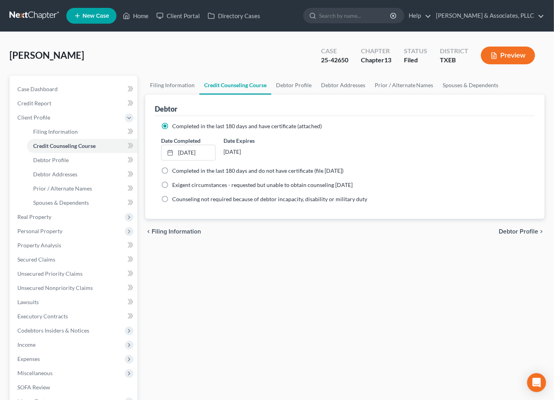
click at [298, 274] on div "Filing Information Credit Counseling Course Debtor Profile Debtor Addresses Pri…" at bounding box center [344, 272] width 407 height 393
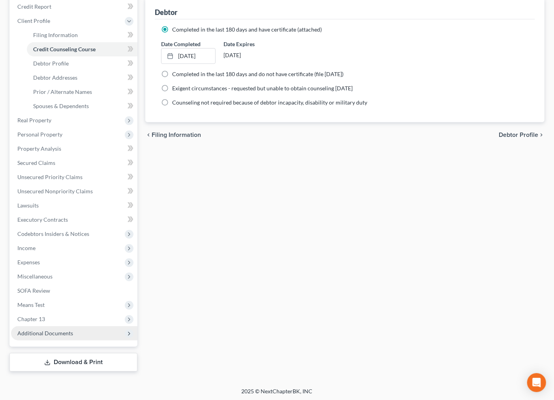
scroll to position [97, 0]
click at [45, 332] on span "Additional Documents" at bounding box center [45, 333] width 56 height 7
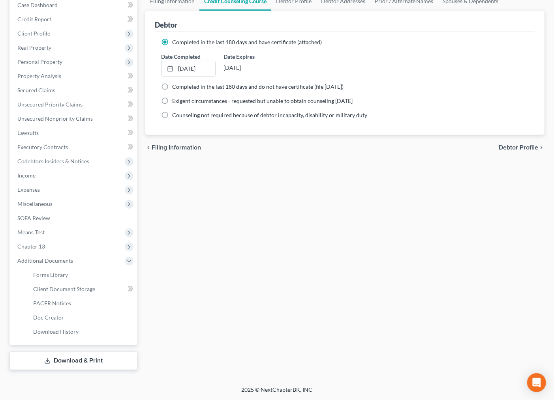
scroll to position [83, 0]
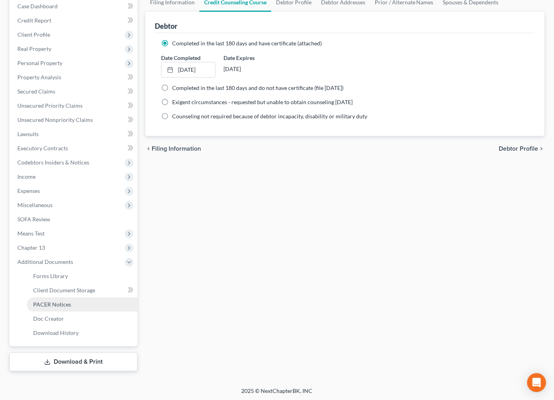
click at [62, 306] on span "PACER Notices" at bounding box center [52, 304] width 38 height 7
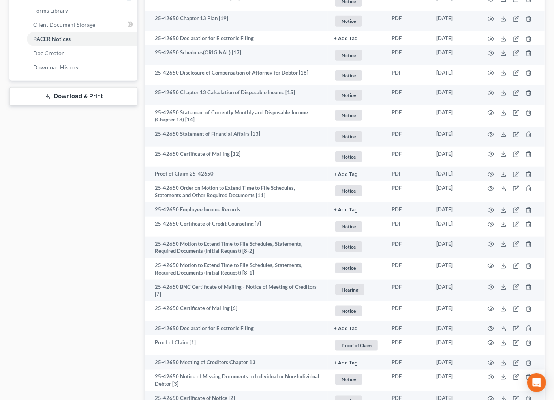
scroll to position [351, 0]
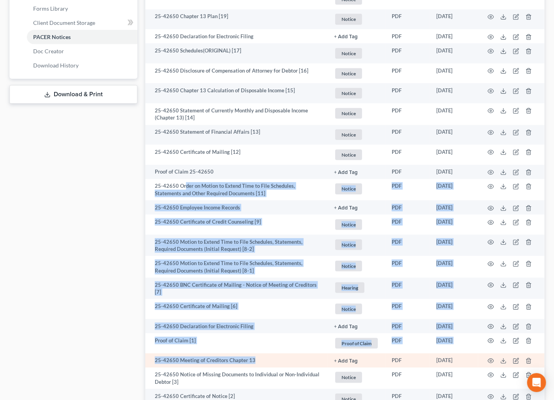
drag, startPoint x: 186, startPoint y: 187, endPoint x: 269, endPoint y: 365, distance: 196.9
click at [269, 365] on tbody "25-42650 Certificate of Mailing [22] Notice + Add Tag Notice × Select an option…" at bounding box center [344, 148] width 399 height 596
click at [492, 360] on icon "button" at bounding box center [491, 361] width 6 height 6
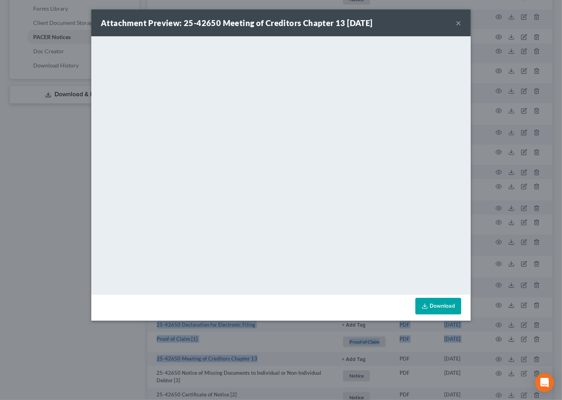
click at [458, 20] on button "×" at bounding box center [458, 22] width 6 height 9
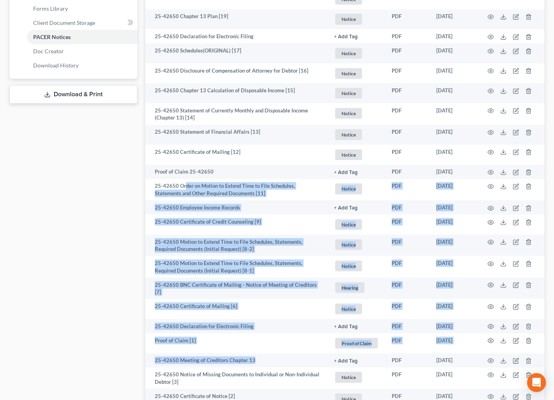
click at [84, 222] on div "Case Dashboard Payments Invoices Payments Payments Credit Report Client Profile" at bounding box center [74, 101] width 136 height 752
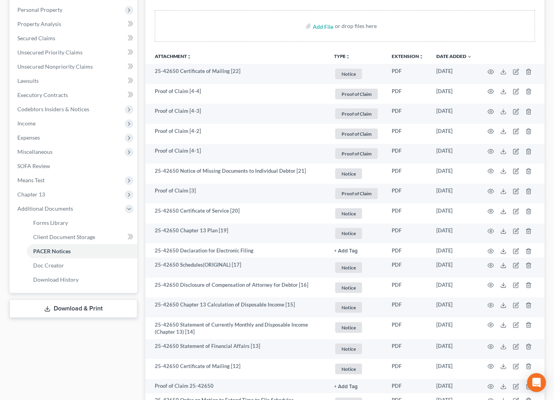
scroll to position [0, 0]
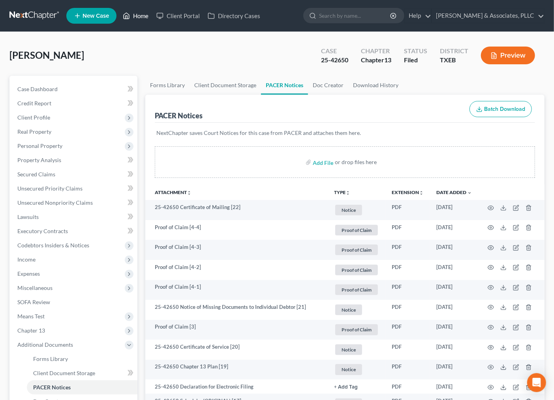
click at [135, 13] on link "Home" at bounding box center [136, 16] width 34 height 14
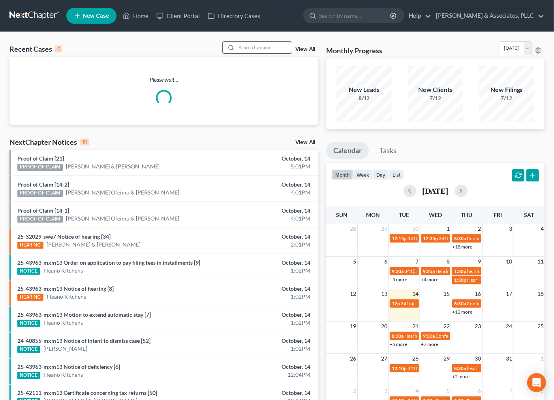
click at [261, 48] on input "search" at bounding box center [264, 47] width 55 height 11
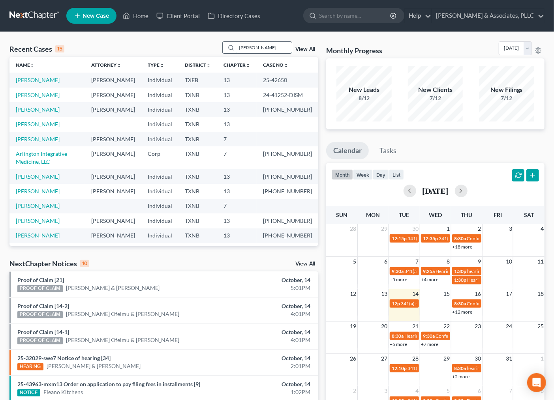
type input "[PERSON_NAME]"
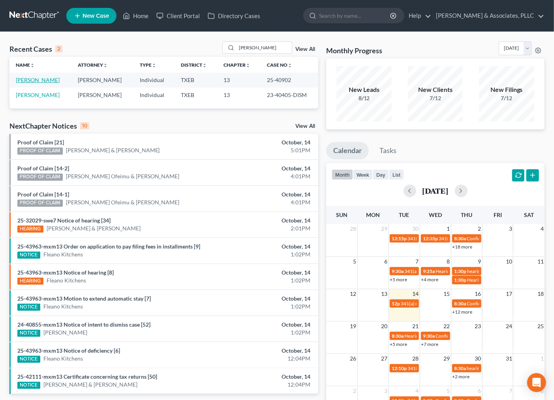
click at [39, 80] on link "[PERSON_NAME]" at bounding box center [38, 80] width 44 height 7
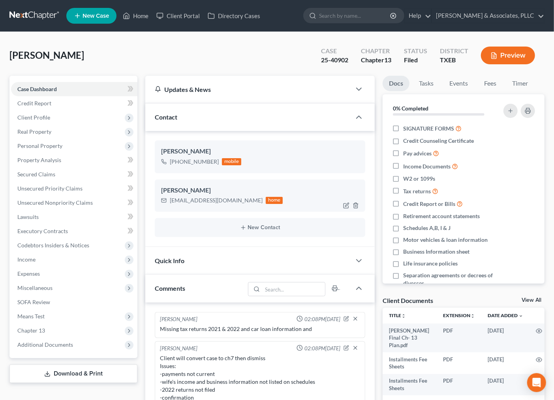
scroll to position [364, 0]
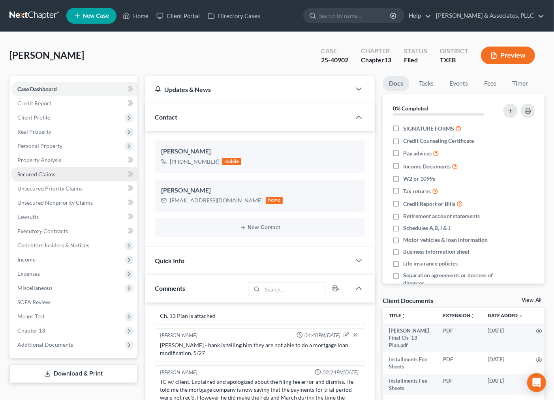
click at [41, 176] on span "Secured Claims" at bounding box center [36, 174] width 38 height 7
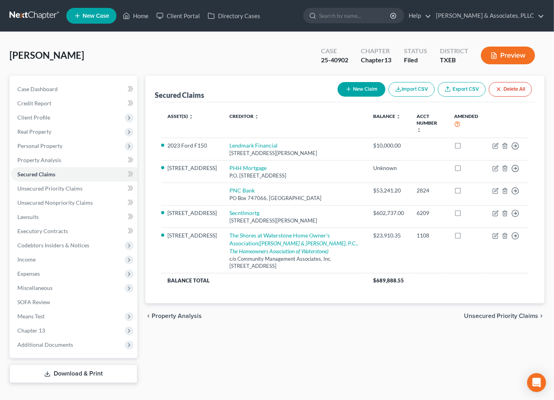
click at [119, 53] on div "[PERSON_NAME] Upgraded Case 25-40902 Chapter Chapter 13 Status [GEOGRAPHIC_DATA…" at bounding box center [276, 58] width 535 height 34
click at [43, 118] on span "Client Profile" at bounding box center [33, 117] width 33 height 7
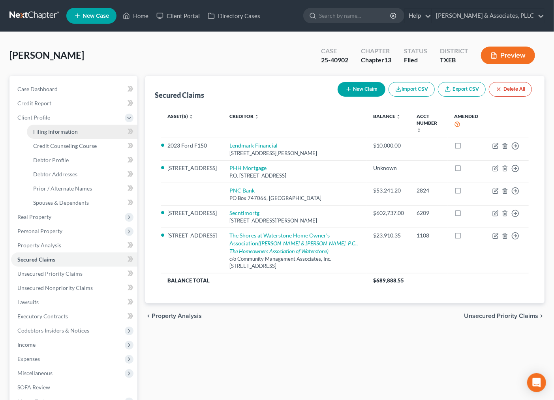
click at [68, 129] on span "Filing Information" at bounding box center [55, 131] width 45 height 7
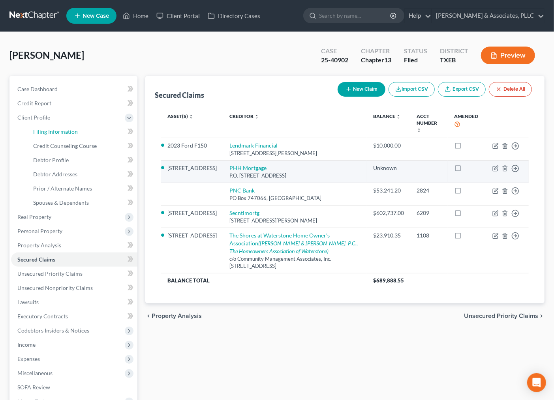
select select "1"
select select "0"
select select "3"
select select "77"
select select "0"
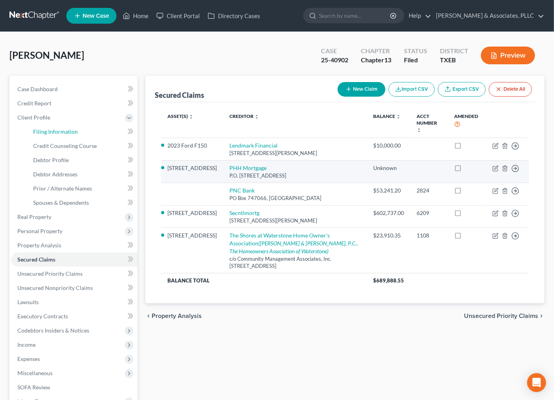
select select "45"
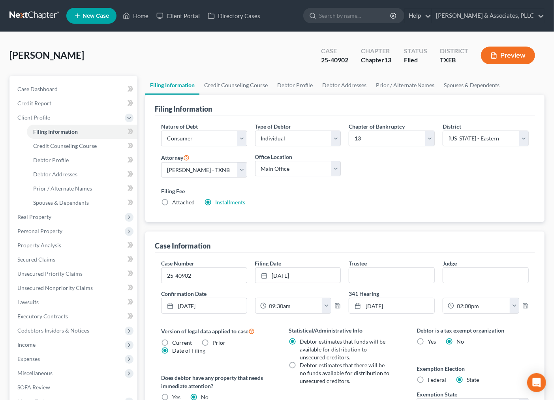
drag, startPoint x: 308, startPoint y: 274, endPoint x: 335, endPoint y: 207, distance: 72.5
click at [315, 207] on div "Filing Information Nature of Debt Select Business Consumer Other Nature of Busi…" at bounding box center [344, 296] width 399 height 402
drag, startPoint x: 140, startPoint y: 17, endPoint x: 240, endPoint y: 143, distance: 160.5
click at [140, 17] on link "Home" at bounding box center [136, 16] width 34 height 14
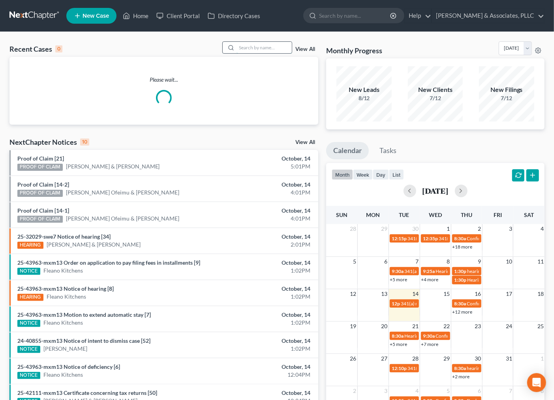
click at [252, 45] on input "search" at bounding box center [264, 47] width 55 height 11
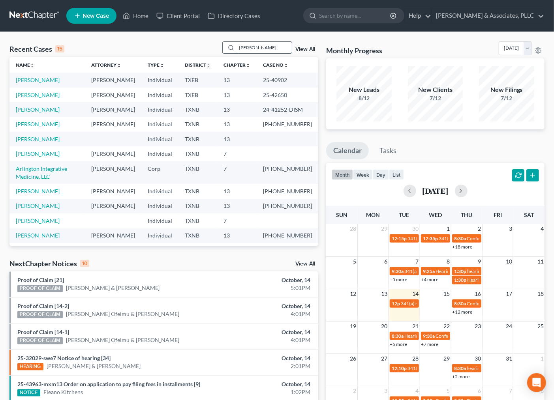
type input "[PERSON_NAME]"
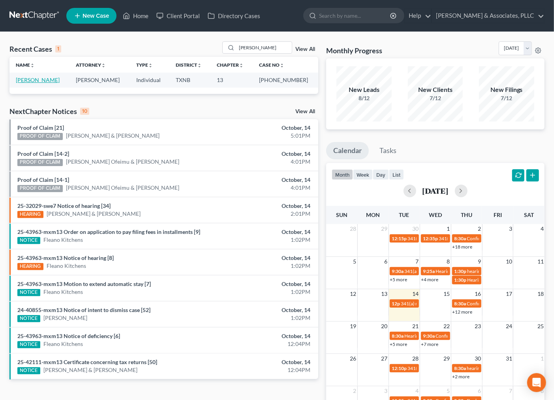
click at [40, 81] on link "[PERSON_NAME]" at bounding box center [38, 80] width 44 height 7
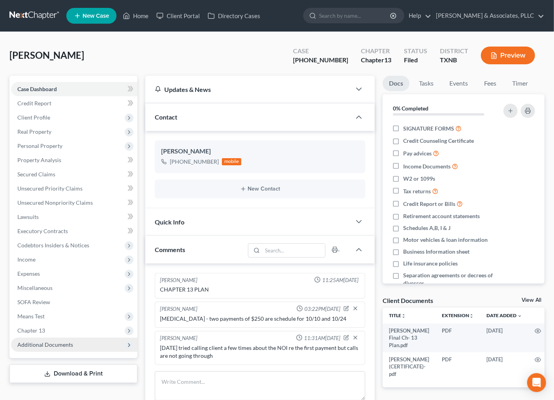
scroll to position [88, 0]
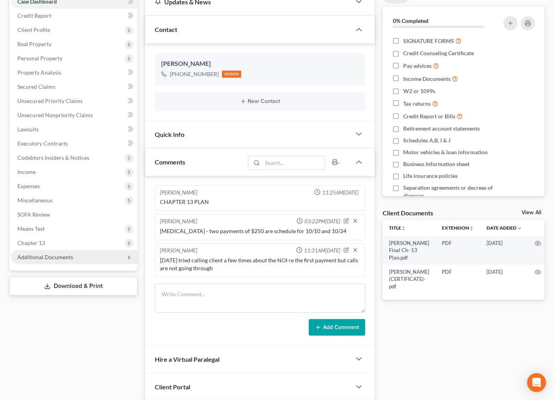
click at [62, 255] on span "Additional Documents" at bounding box center [45, 257] width 56 height 7
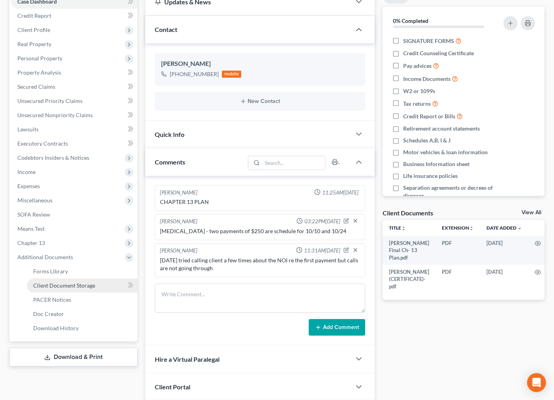
click at [64, 284] on span "Client Document Storage" at bounding box center [64, 285] width 62 height 7
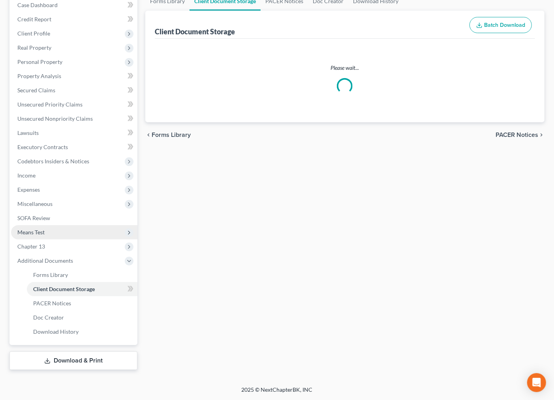
scroll to position [50, 0]
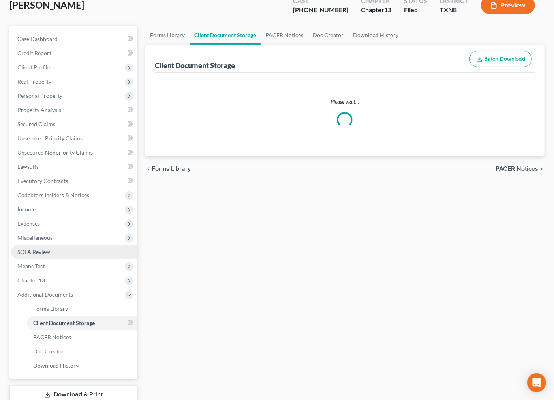
select select "10"
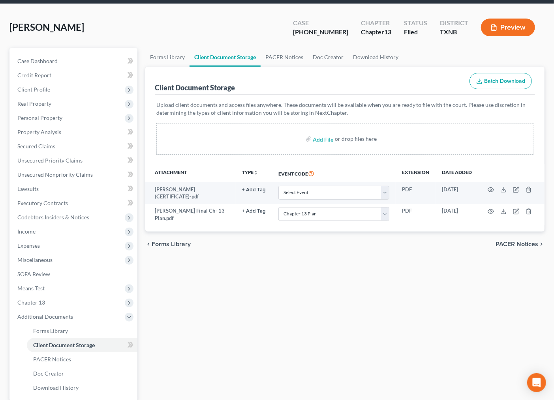
scroll to position [44, 0]
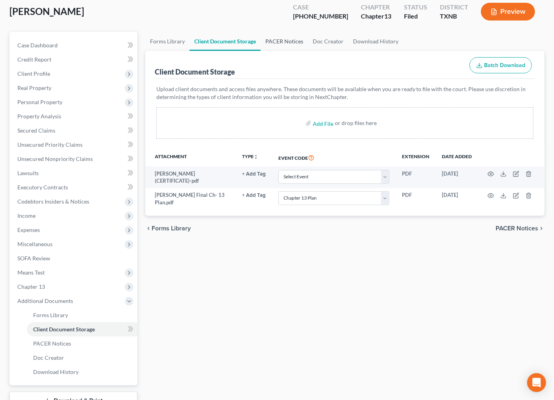
click at [281, 44] on link "PACER Notices" at bounding box center [284, 41] width 47 height 19
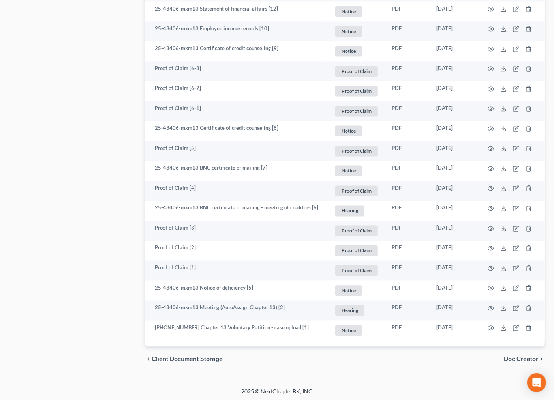
scroll to position [784, 0]
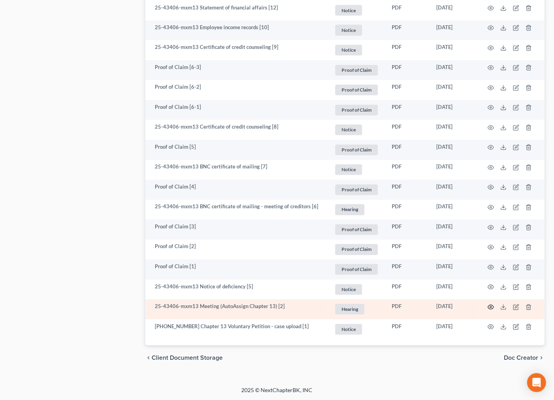
click at [492, 307] on icon "button" at bounding box center [491, 308] width 6 height 6
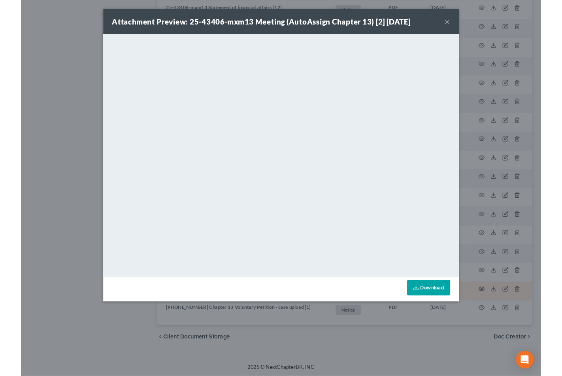
scroll to position [782, 0]
